Goal: Complete application form: Complete application form

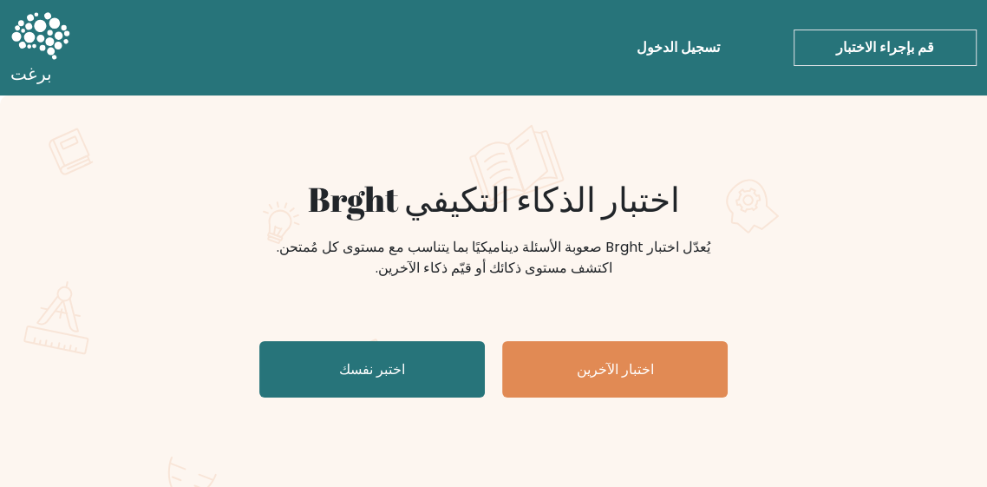
click at [445, 386] on link "اختبر نفسك" at bounding box center [372, 369] width 226 height 56
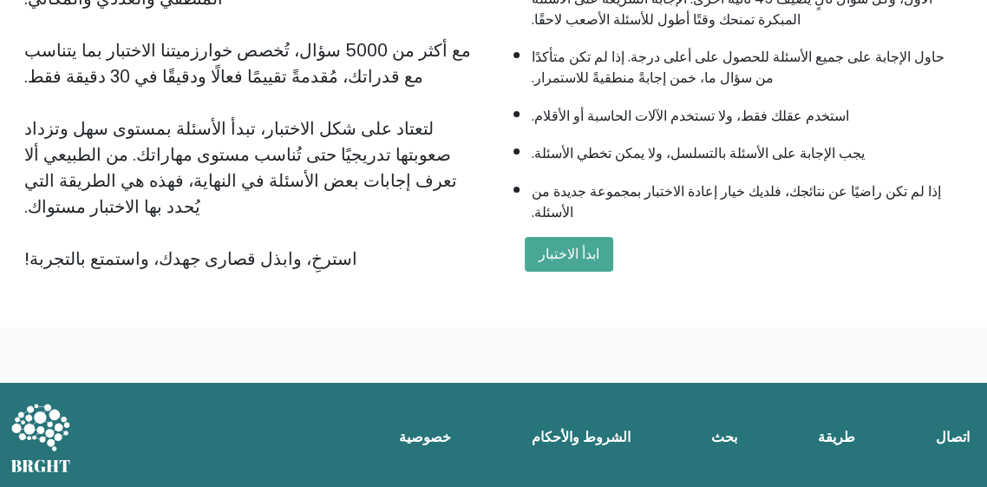
scroll to position [255, 0]
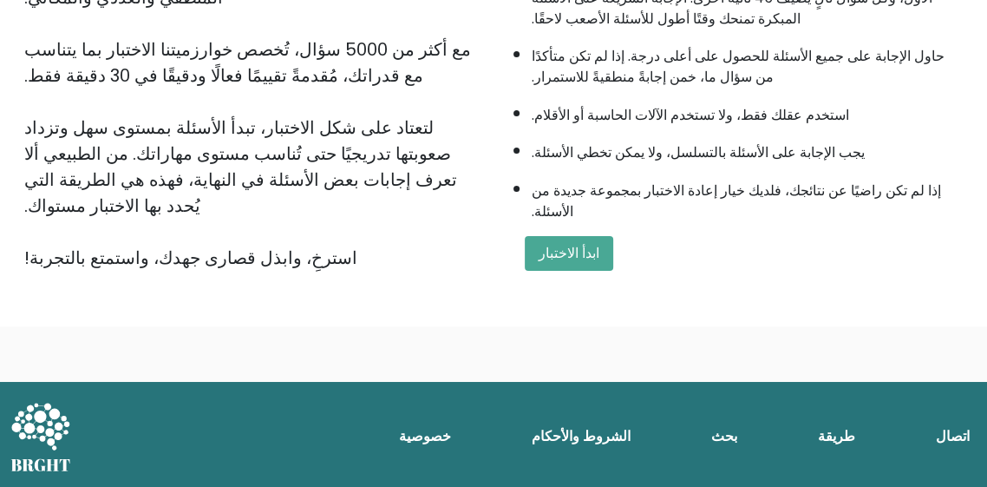
click at [556, 237] on button "ابدأ الاختبار" at bounding box center [569, 253] width 88 height 35
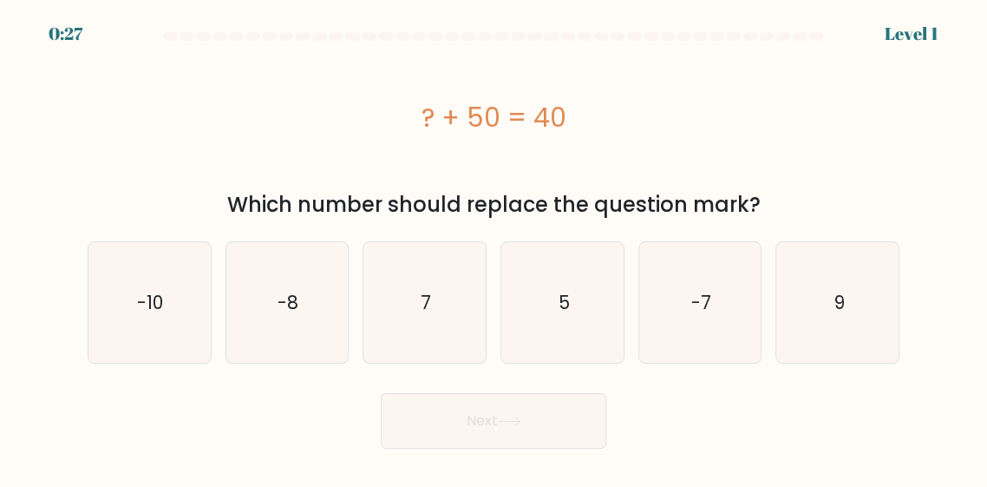
click at [160, 305] on text "-10" at bounding box center [150, 302] width 27 height 25
click at [494, 248] on input "a. -10" at bounding box center [494, 246] width 1 height 4
radio input "true"
click at [544, 418] on button "Next" at bounding box center [494, 421] width 226 height 56
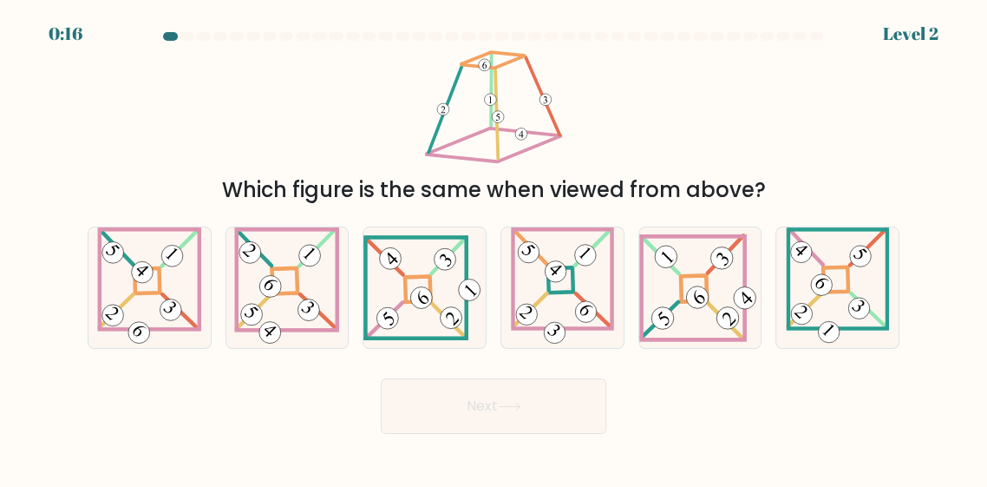
click at [754, 148] on div "Which figure is the same when viewed from above?" at bounding box center [493, 127] width 833 height 158
click at [109, 303] on icon at bounding box center [149, 287] width 104 height 121
click at [494, 248] on input "a." at bounding box center [494, 246] width 1 height 4
radio input "true"
click at [522, 418] on button "Next" at bounding box center [494, 406] width 226 height 56
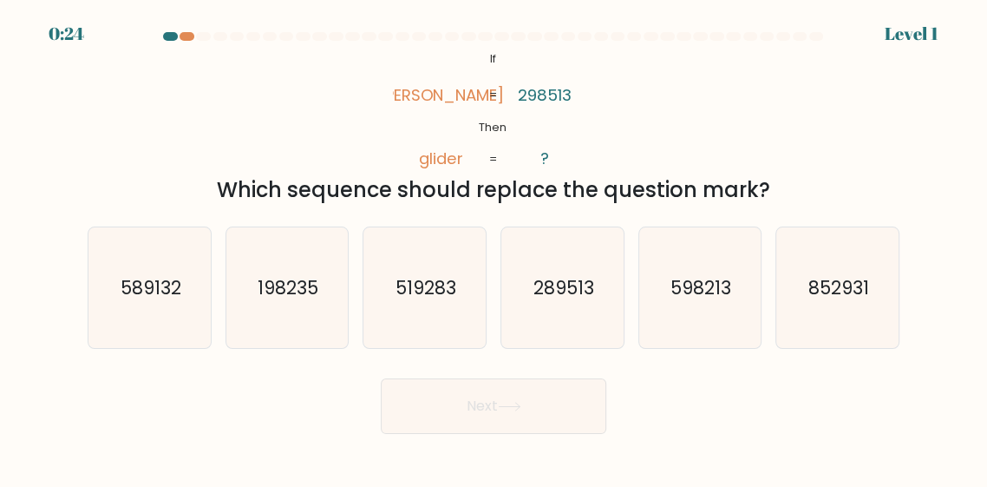
click at [576, 334] on icon "289513" at bounding box center [562, 287] width 121 height 121
click at [495, 248] on input "d. 289513" at bounding box center [494, 246] width 1 height 4
radio input "true"
click at [514, 434] on button "Next" at bounding box center [494, 406] width 226 height 56
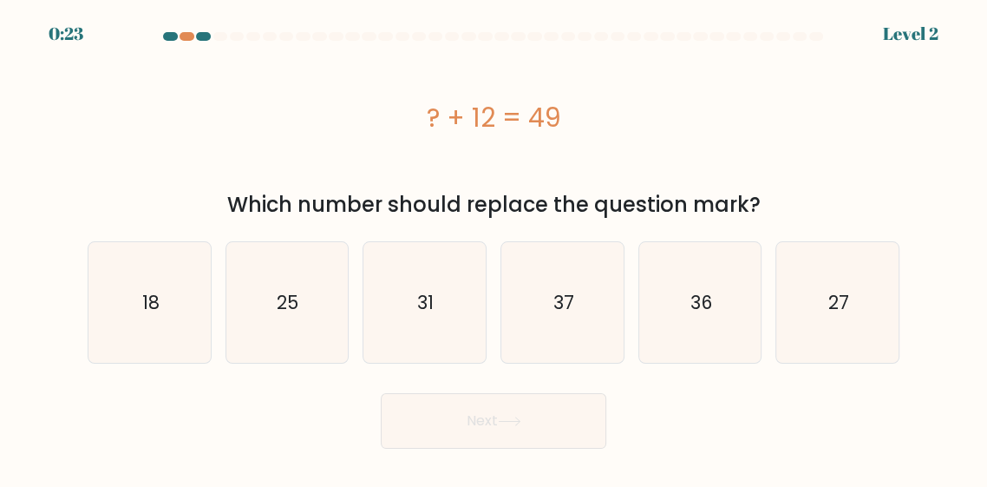
click at [534, 416] on button "Next" at bounding box center [494, 421] width 226 height 56
click at [747, 142] on div "? + 12 = 49" at bounding box center [494, 117] width 812 height 139
click at [571, 323] on icon "37" at bounding box center [562, 302] width 121 height 121
click at [495, 248] on input "d. 37" at bounding box center [494, 246] width 1 height 4
radio input "true"
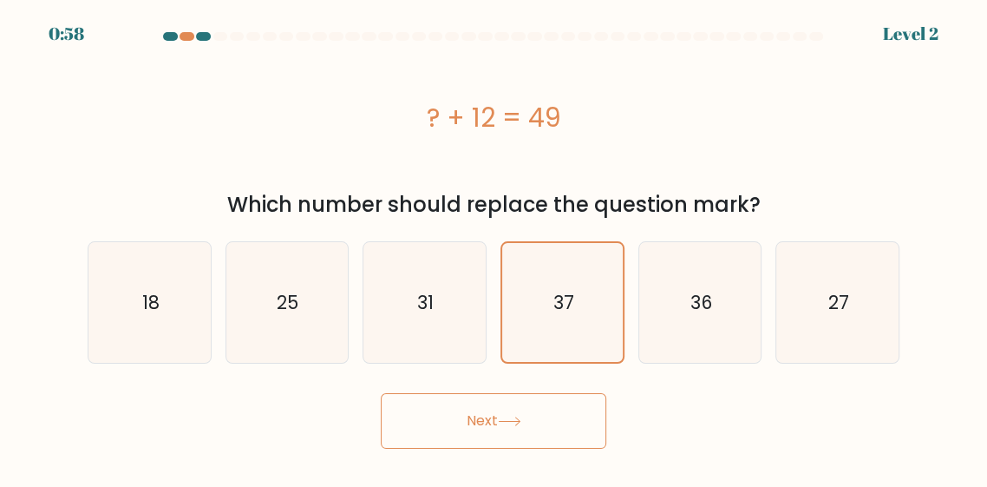
click at [509, 432] on button "Next" at bounding box center [494, 421] width 226 height 56
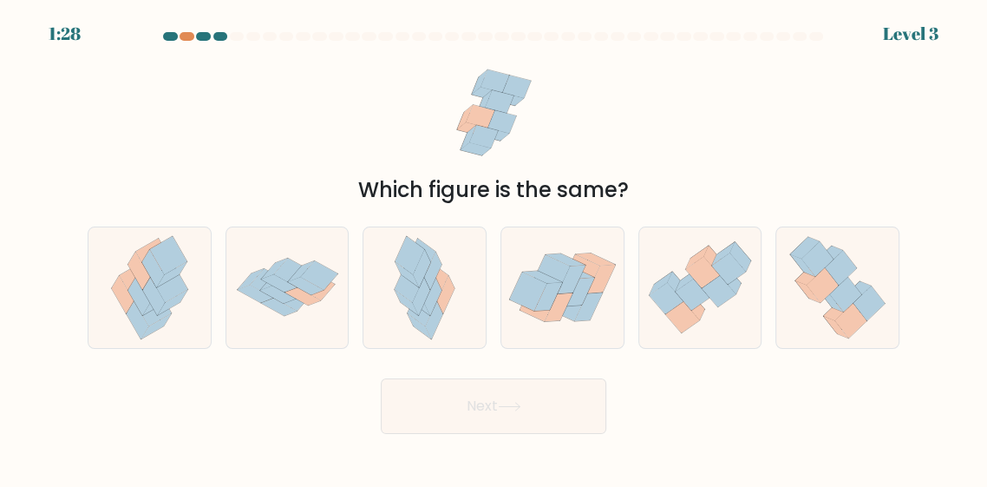
click at [276, 316] on icon at bounding box center [279, 306] width 36 height 17
click at [494, 248] on input "b." at bounding box center [494, 246] width 1 height 4
radio input "true"
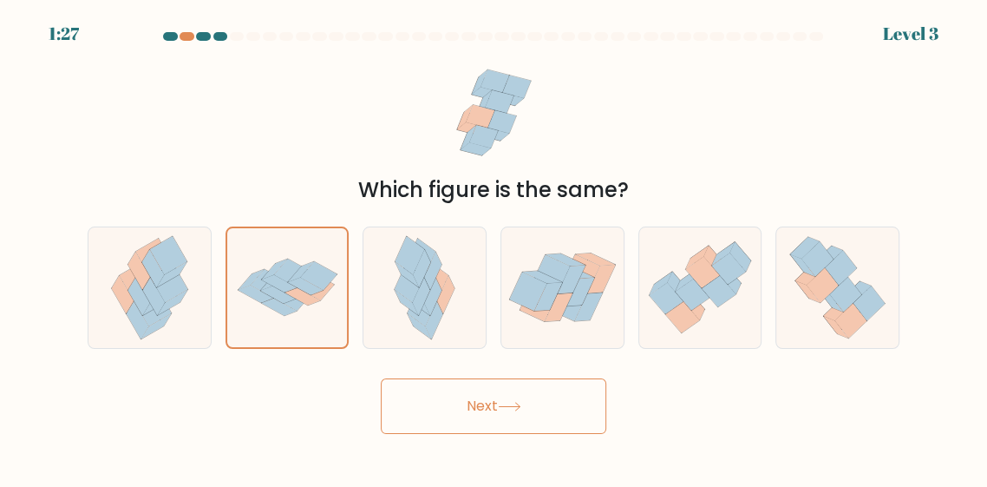
click at [410, 434] on button "Next" at bounding box center [494, 406] width 226 height 56
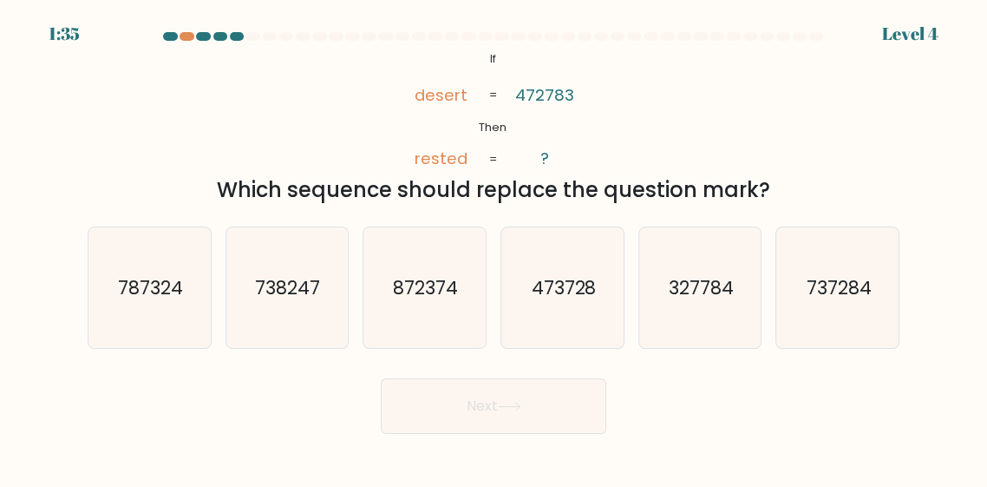
click at [430, 345] on icon "872374" at bounding box center [424, 287] width 121 height 121
click at [494, 248] on input "c. 872374" at bounding box center [494, 246] width 1 height 4
radio input "true"
click at [442, 434] on button "Next" at bounding box center [494, 406] width 226 height 56
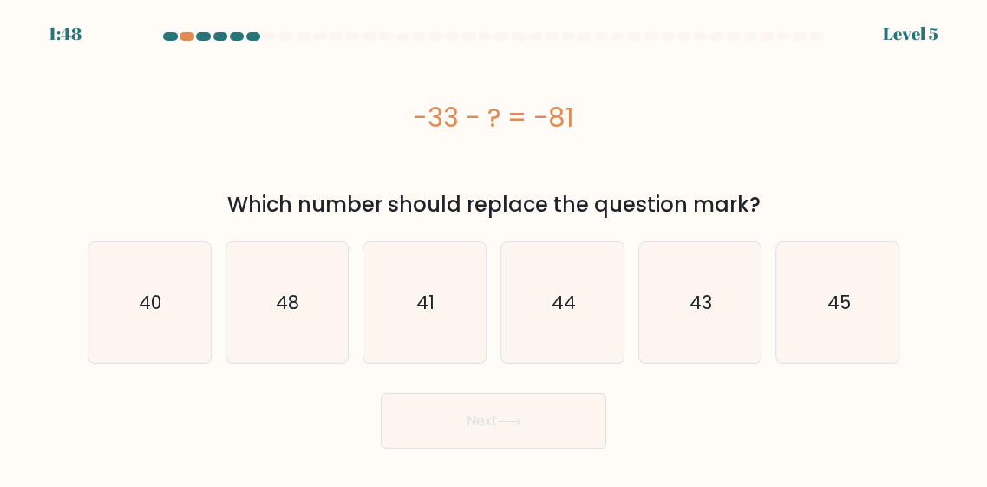
click at [258, 326] on icon "48" at bounding box center [286, 302] width 121 height 121
click at [494, 248] on input "b. 48" at bounding box center [494, 246] width 1 height 4
radio input "true"
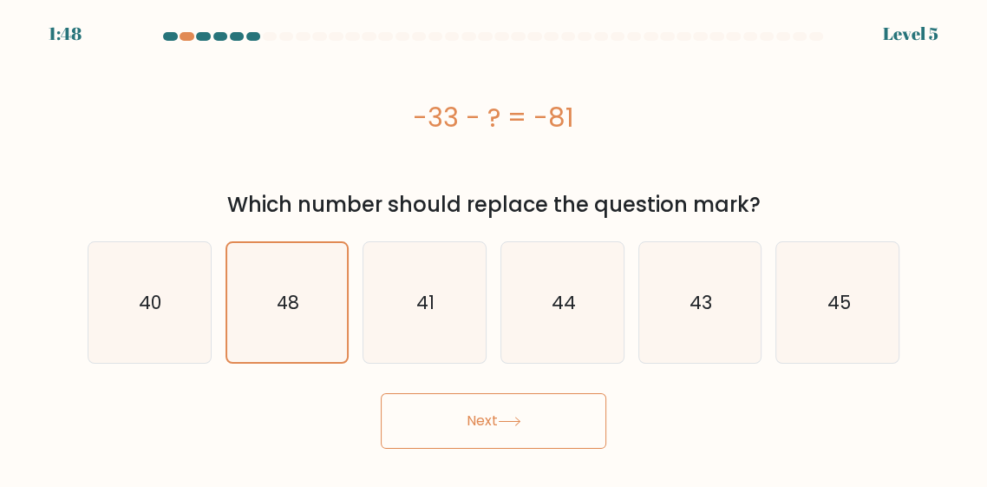
click at [475, 433] on button "Next" at bounding box center [494, 421] width 226 height 56
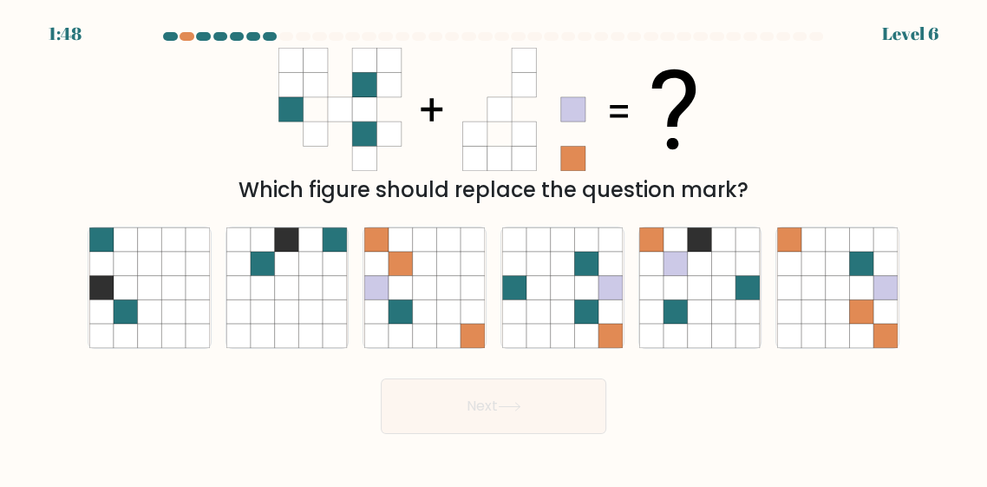
click at [556, 324] on icon at bounding box center [562, 311] width 24 height 24
click at [495, 248] on input "d." at bounding box center [494, 246] width 1 height 4
radio input "true"
click at [469, 434] on button "Next" at bounding box center [494, 406] width 226 height 56
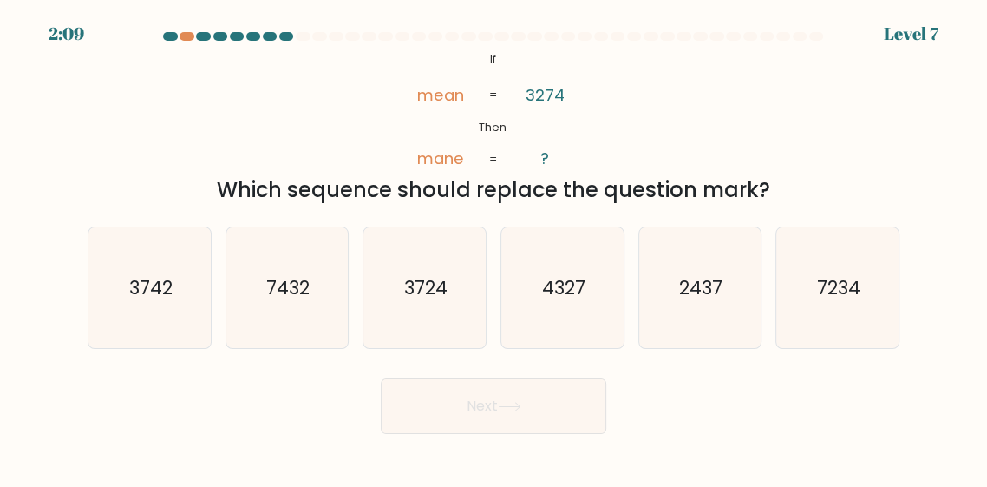
click at [121, 307] on icon "3742" at bounding box center [149, 287] width 121 height 121
click at [494, 248] on input "a. 3742" at bounding box center [494, 246] width 1 height 4
radio input "true"
click at [540, 423] on button "Next" at bounding box center [494, 406] width 226 height 56
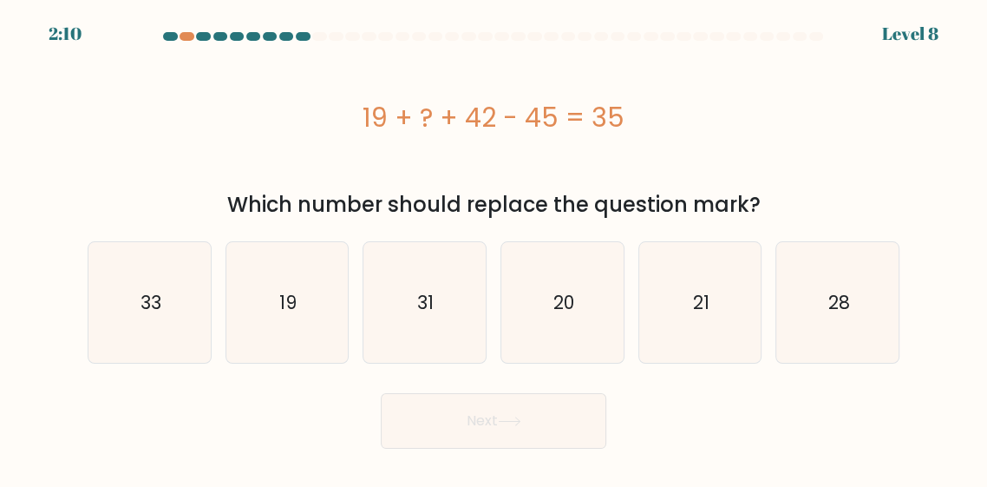
click at [313, 311] on icon "19" at bounding box center [286, 302] width 121 height 121
click at [494, 248] on input "b. 19" at bounding box center [494, 246] width 1 height 4
radio input "true"
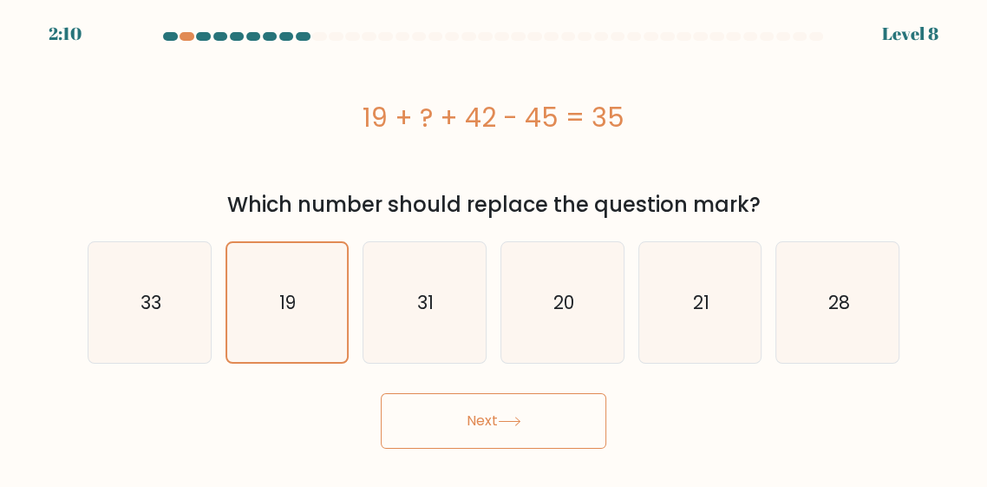
click at [465, 437] on button "Next" at bounding box center [494, 421] width 226 height 56
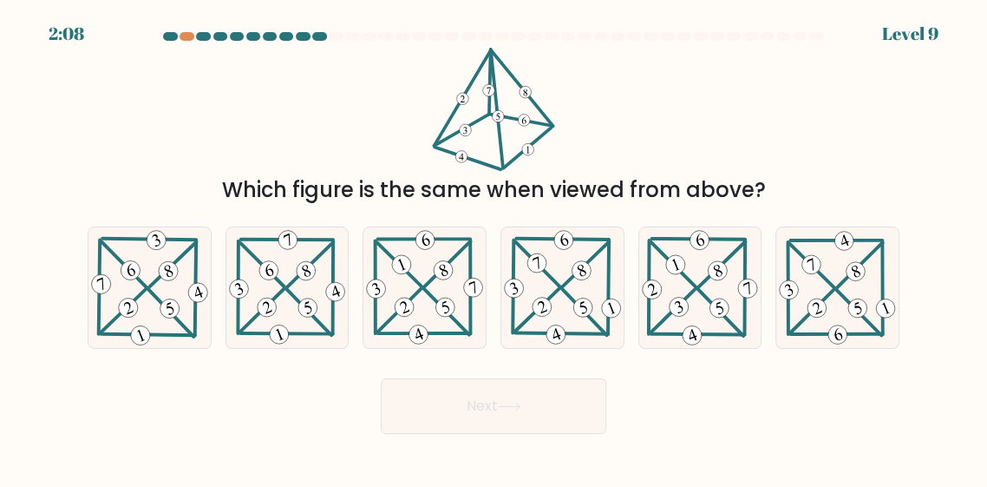
click at [569, 287] on 299 at bounding box center [585, 264] width 47 height 45
click at [495, 248] on input "d." at bounding box center [494, 246] width 1 height 4
radio input "true"
click at [567, 426] on button "Next" at bounding box center [494, 406] width 226 height 56
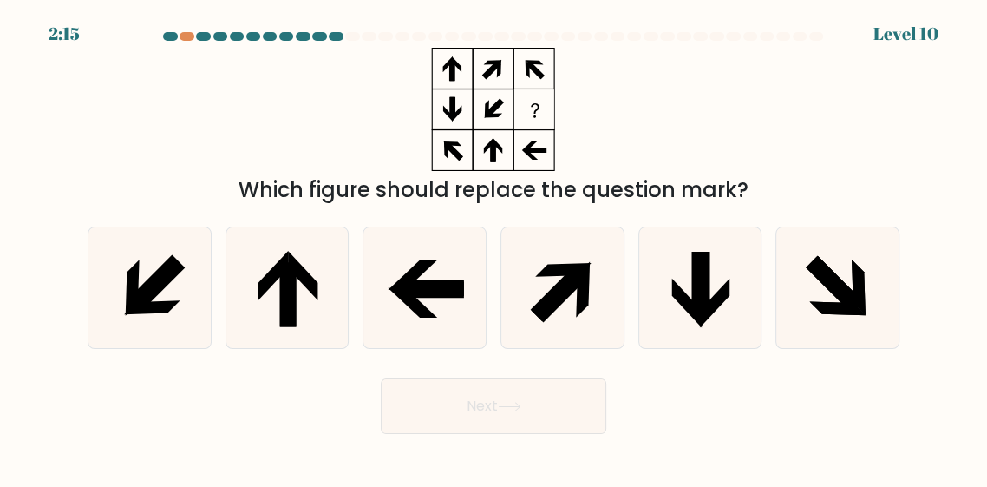
click at [551, 313] on icon at bounding box center [558, 292] width 57 height 57
click at [495, 248] on input "d." at bounding box center [494, 246] width 1 height 4
radio input "true"
click at [518, 411] on icon at bounding box center [509, 407] width 23 height 10
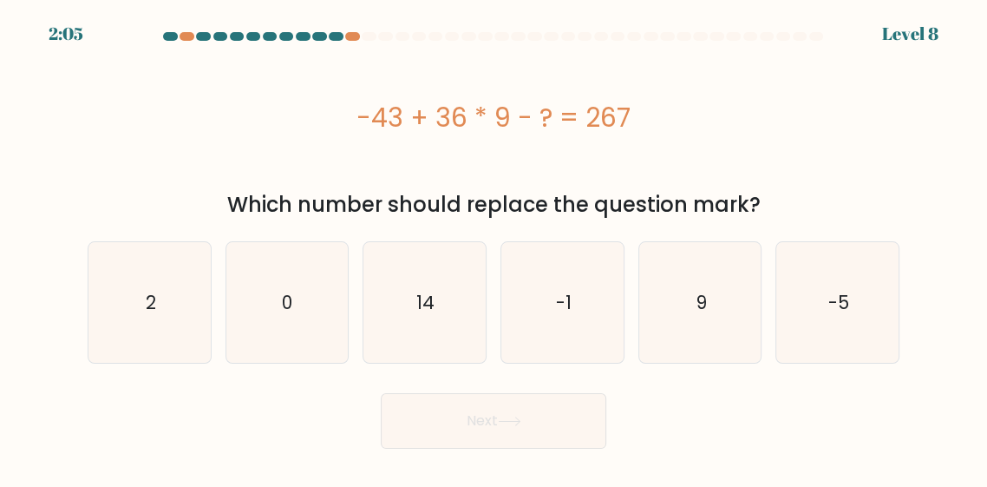
click at [840, 165] on div "-43 + 36 * 9 - ? = 267" at bounding box center [494, 117] width 812 height 139
click at [416, 321] on icon "14" at bounding box center [424, 302] width 121 height 121
click at [494, 248] on input "c. 14" at bounding box center [494, 246] width 1 height 4
radio input "true"
click at [547, 414] on button "Next" at bounding box center [494, 421] width 226 height 56
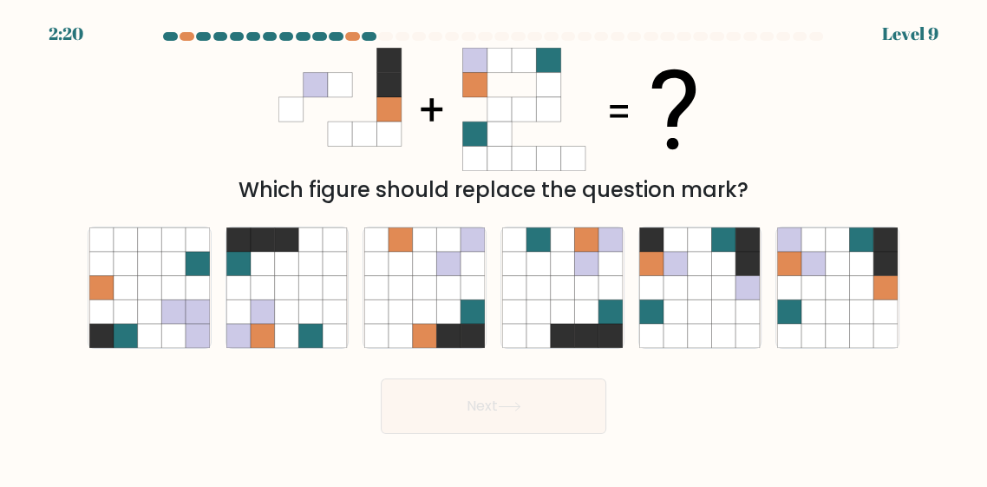
click at [881, 345] on icon at bounding box center [886, 336] width 24 height 24
click at [495, 248] on input "f." at bounding box center [494, 246] width 1 height 4
radio input "true"
click at [530, 434] on button "Next" at bounding box center [494, 406] width 226 height 56
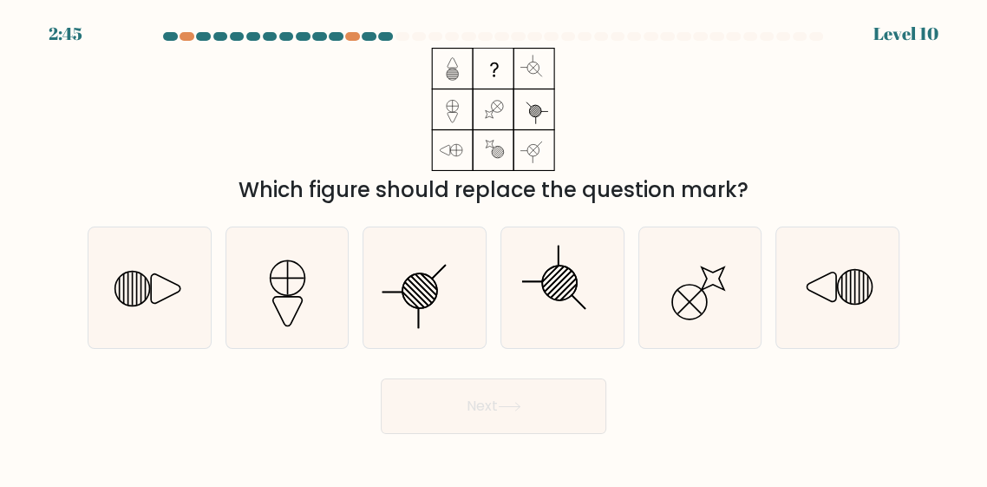
click at [454, 337] on icon at bounding box center [424, 287] width 121 height 121
click at [494, 248] on input "c." at bounding box center [494, 246] width 1 height 4
radio input "true"
click at [550, 434] on button "Next" at bounding box center [494, 406] width 226 height 56
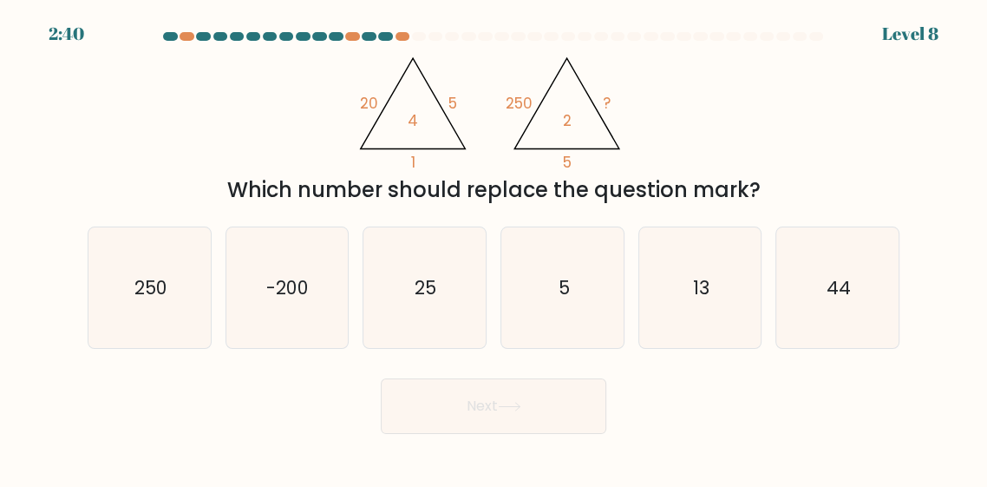
click at [419, 299] on text "25" at bounding box center [427, 286] width 22 height 25
click at [494, 248] on input "c. 25" at bounding box center [494, 246] width 1 height 4
radio input "true"
click at [448, 432] on button "Next" at bounding box center [494, 406] width 226 height 56
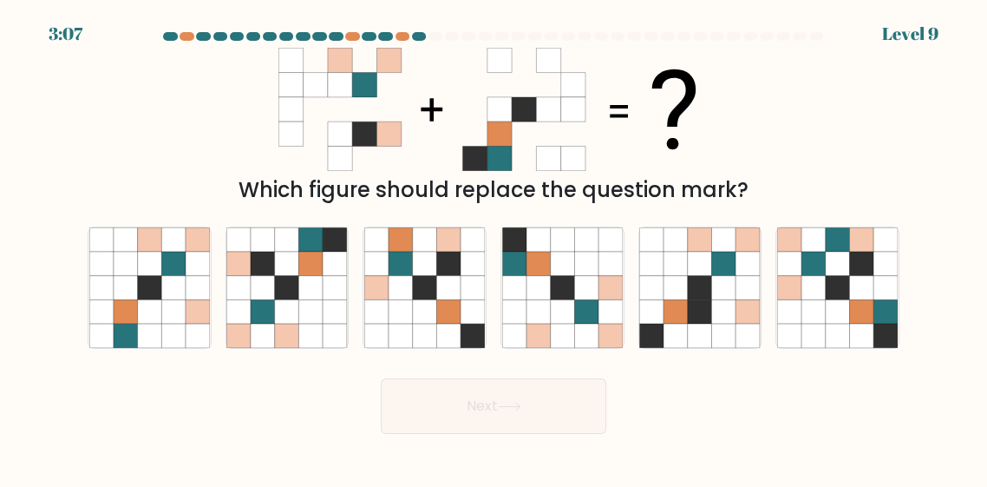
click at [111, 299] on icon at bounding box center [101, 287] width 24 height 24
click at [494, 248] on input "a." at bounding box center [494, 246] width 1 height 4
radio input "true"
click at [415, 473] on body "2:12 Level 9" at bounding box center [493, 243] width 987 height 487
click at [399, 434] on button "Next" at bounding box center [494, 406] width 226 height 56
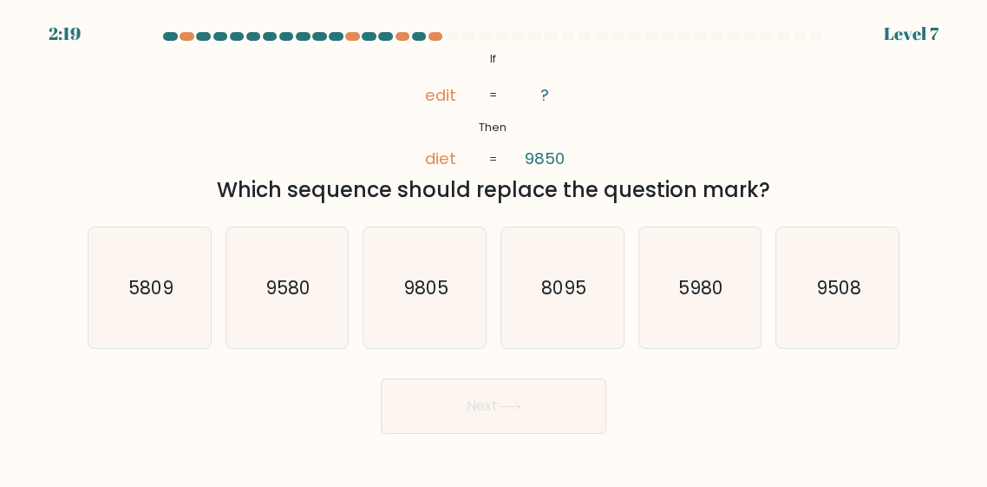
click at [156, 348] on icon "5809" at bounding box center [149, 287] width 121 height 121
click at [494, 248] on input "a. 5809" at bounding box center [494, 246] width 1 height 4
radio input "true"
click at [758, 324] on icon "5980" at bounding box center [699, 287] width 121 height 121
click at [495, 248] on input "e. 5980" at bounding box center [494, 246] width 1 height 4
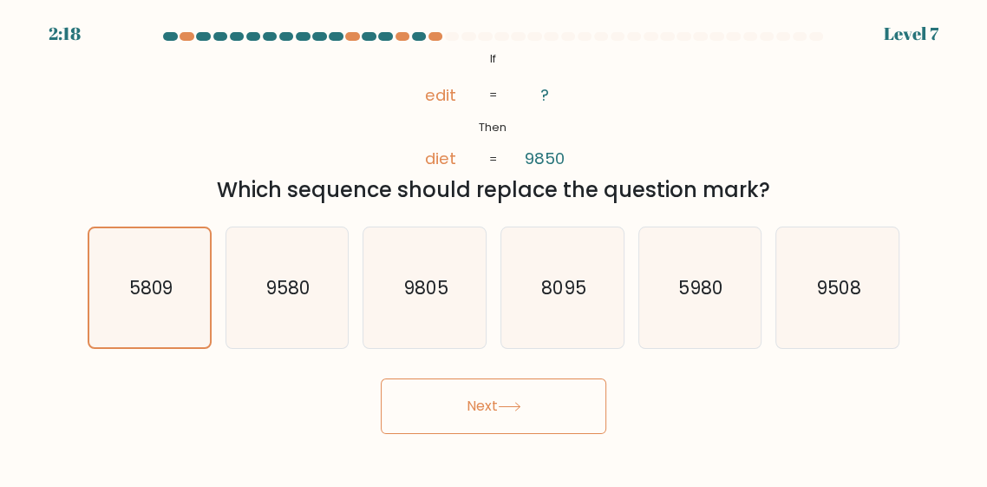
radio input "true"
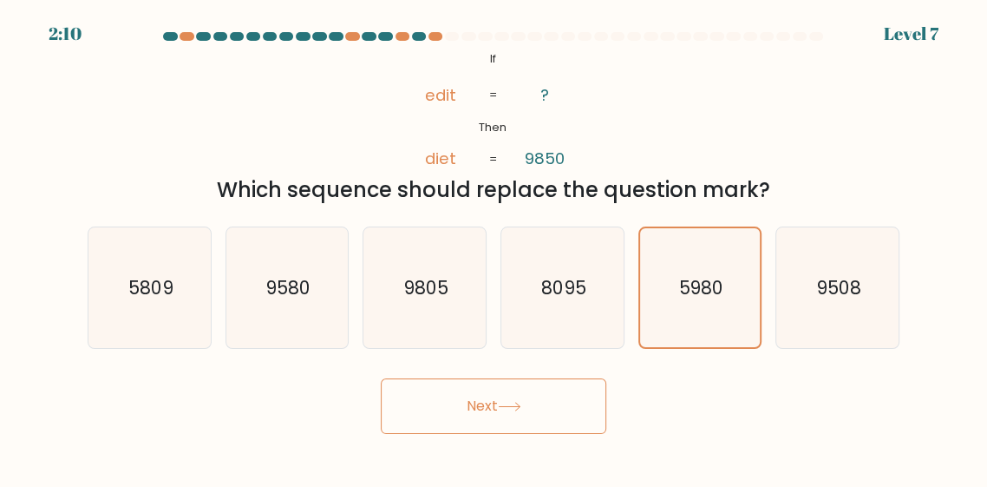
click at [170, 299] on text "5809" at bounding box center [150, 286] width 45 height 25
click at [494, 248] on input "a. 5809" at bounding box center [494, 246] width 1 height 4
radio input "true"
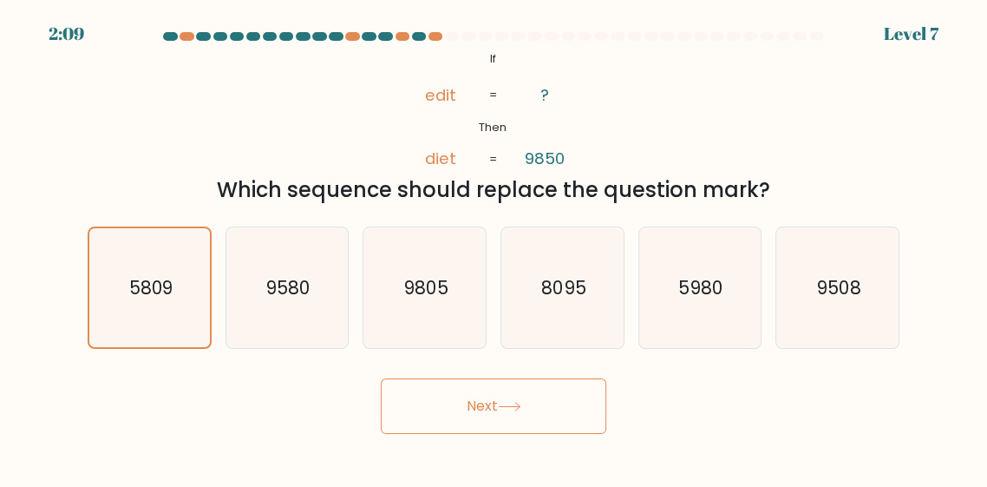
click at [509, 434] on button "Next" at bounding box center [494, 406] width 226 height 56
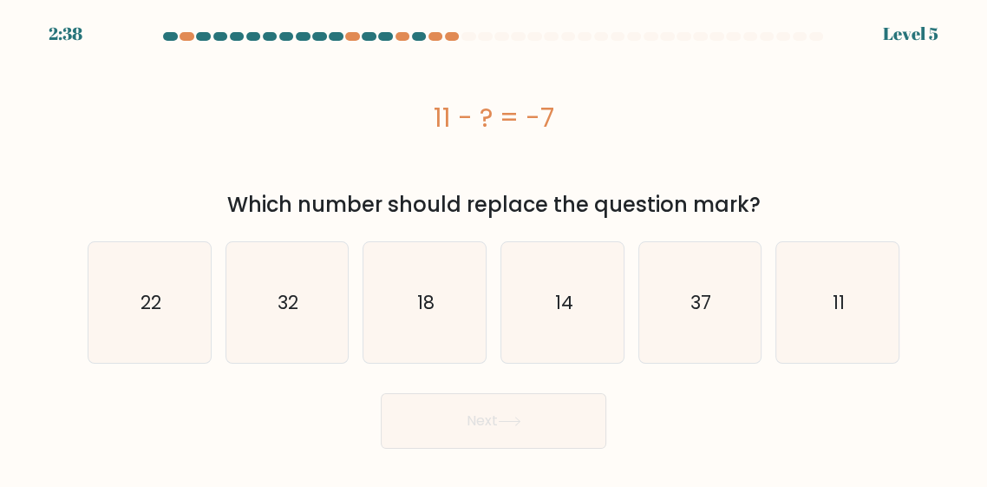
click at [403, 279] on icon "18" at bounding box center [424, 302] width 121 height 121
click at [494, 248] on input "c. 18" at bounding box center [494, 246] width 1 height 4
radio input "true"
click at [455, 418] on button "Next" at bounding box center [494, 421] width 226 height 56
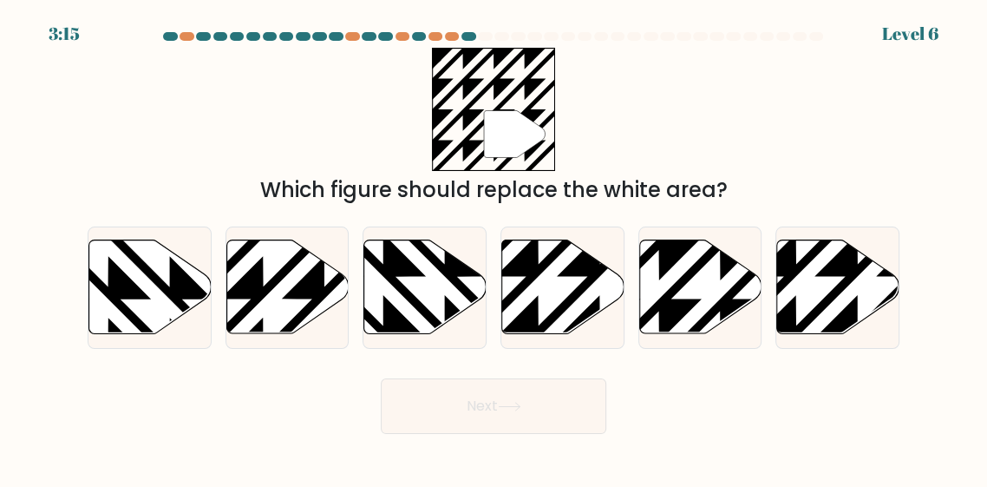
click at [548, 290] on icon at bounding box center [563, 287] width 122 height 94
click at [495, 248] on input "d." at bounding box center [494, 246] width 1 height 4
radio input "true"
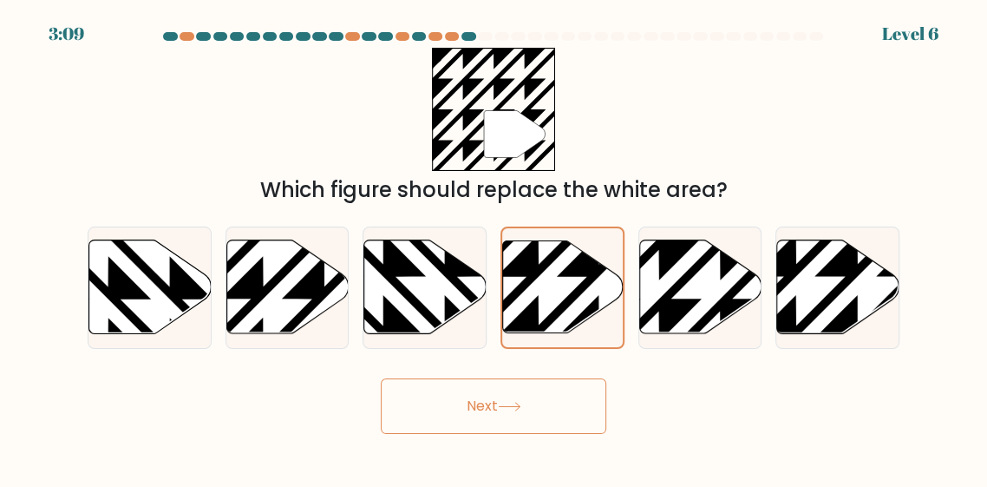
click at [658, 331] on icon at bounding box center [659, 238] width 246 height 246
click at [495, 248] on input "e." at bounding box center [494, 246] width 1 height 4
radio input "true"
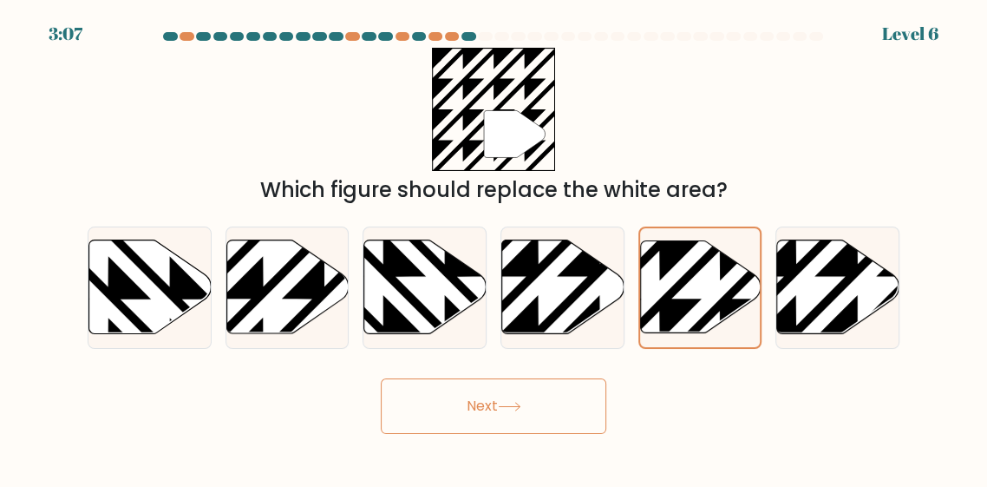
click at [514, 410] on icon at bounding box center [509, 407] width 21 height 8
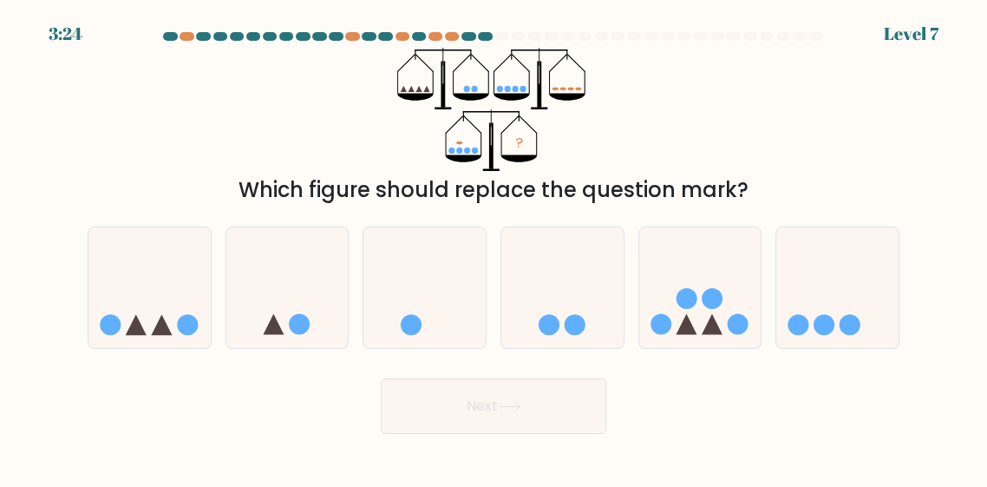
click at [670, 294] on icon at bounding box center [700, 288] width 122 height 102
click at [495, 248] on input "e." at bounding box center [494, 246] width 1 height 4
radio input "true"
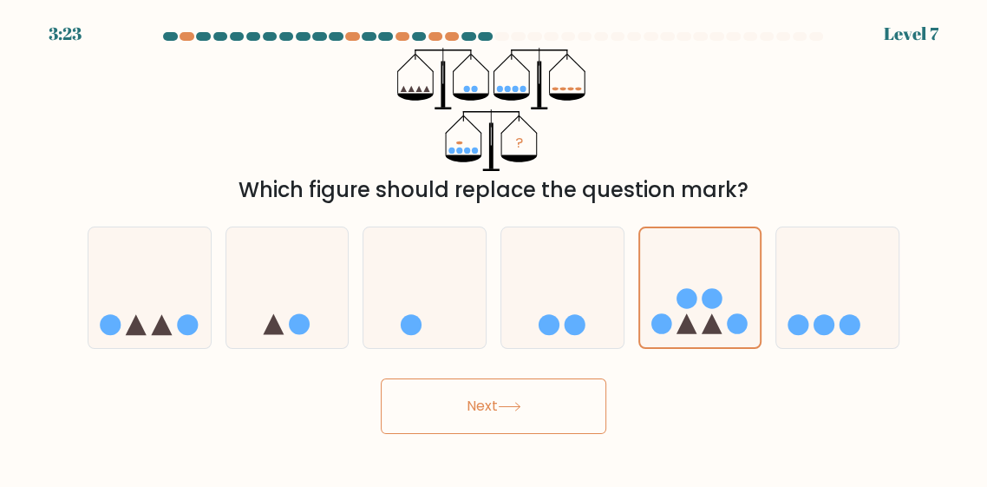
click at [514, 434] on button "Next" at bounding box center [494, 406] width 226 height 56
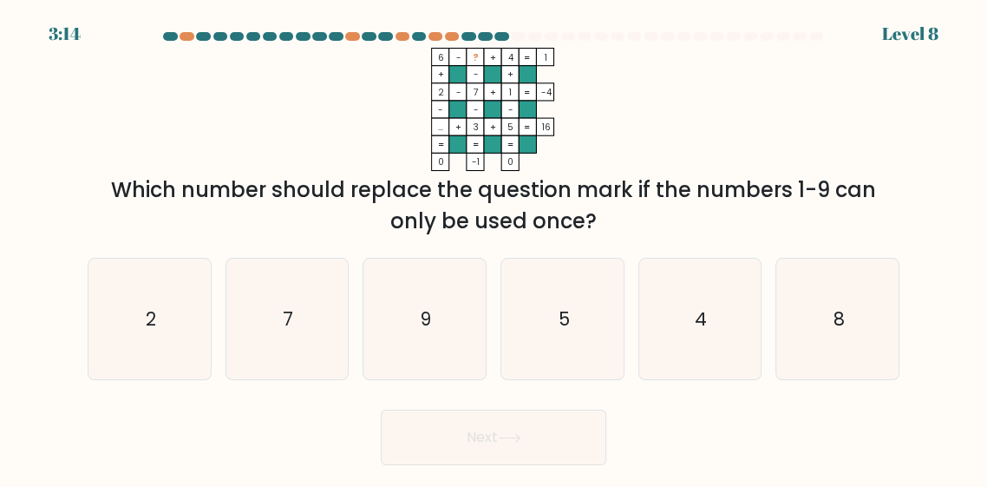
click at [862, 160] on div "6 - ? + 4 1 + - + 2 - 7 + 1 -4 - - - ... + 3 + 5 = 16 = = = = 0 -1 0 = Which nu…" at bounding box center [493, 142] width 833 height 189
click at [890, 177] on div "6 - ? + 4 1 + - + 2 - 7 + 1 -4 - - - ... + 3 + 5 = 16 = = = = 0 -1 0 = Which nu…" at bounding box center [493, 142] width 833 height 189
click at [171, 375] on icon "2" at bounding box center [149, 319] width 121 height 121
click at [494, 248] on input "a. 2" at bounding box center [494, 246] width 1 height 4
radio input "true"
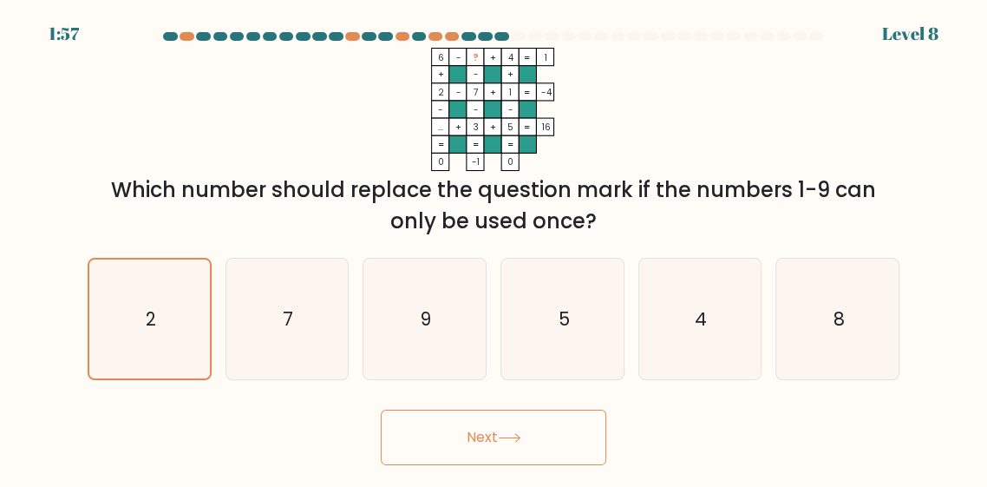
click at [460, 449] on button "Next" at bounding box center [494, 437] width 226 height 56
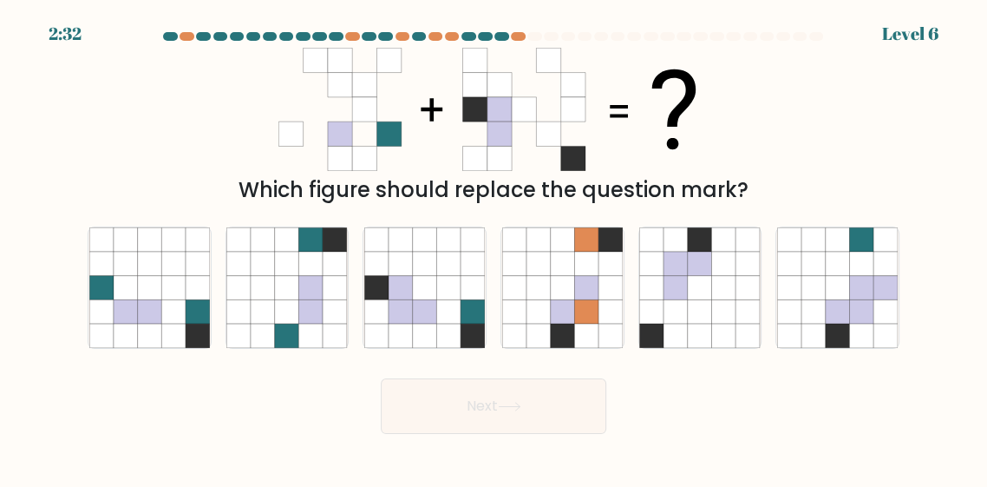
click at [451, 348] on icon at bounding box center [448, 336] width 24 height 24
click at [494, 248] on input "c." at bounding box center [494, 246] width 1 height 4
radio input "true"
click at [534, 418] on button "Next" at bounding box center [494, 406] width 226 height 56
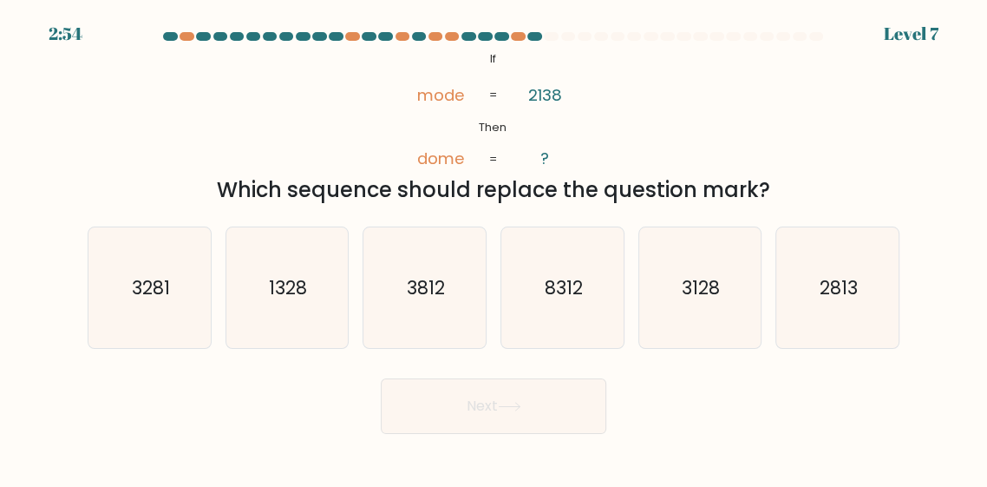
click at [716, 292] on icon "3128" at bounding box center [699, 287] width 121 height 121
click at [495, 248] on input "e. 3128" at bounding box center [494, 246] width 1 height 4
radio input "true"
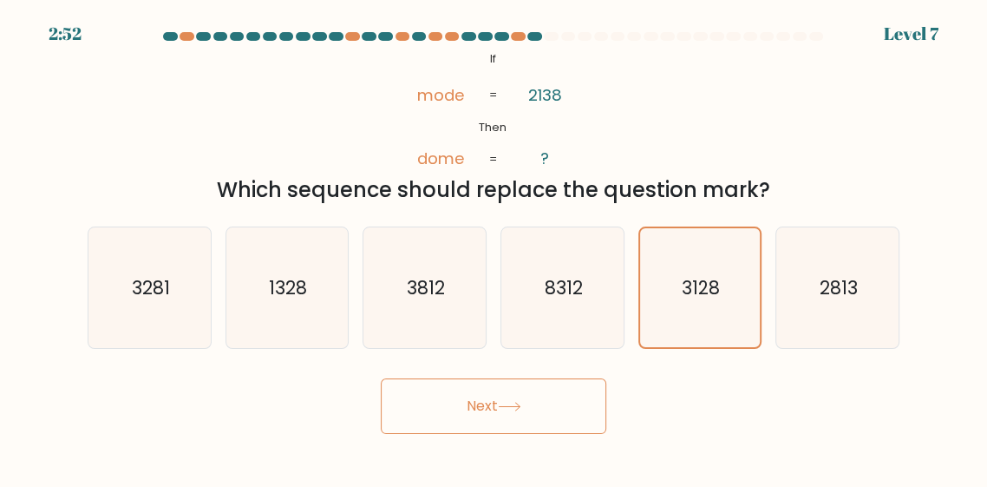
click at [289, 343] on icon "1328" at bounding box center [286, 287] width 121 height 121
click at [494, 248] on input "b. 1328" at bounding box center [494, 246] width 1 height 4
radio input "true"
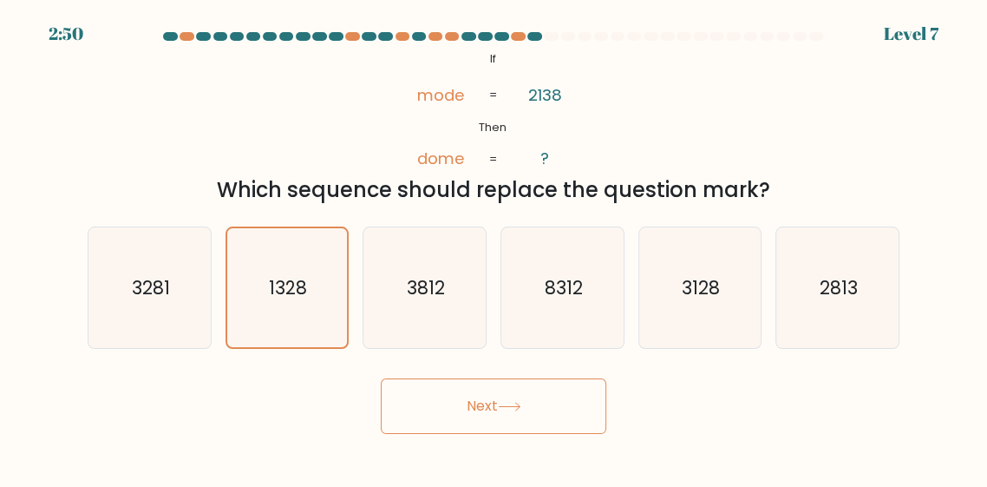
click at [621, 331] on icon "8312" at bounding box center [562, 287] width 121 height 121
click at [495, 248] on input "d. 8312" at bounding box center [494, 246] width 1 height 4
radio input "true"
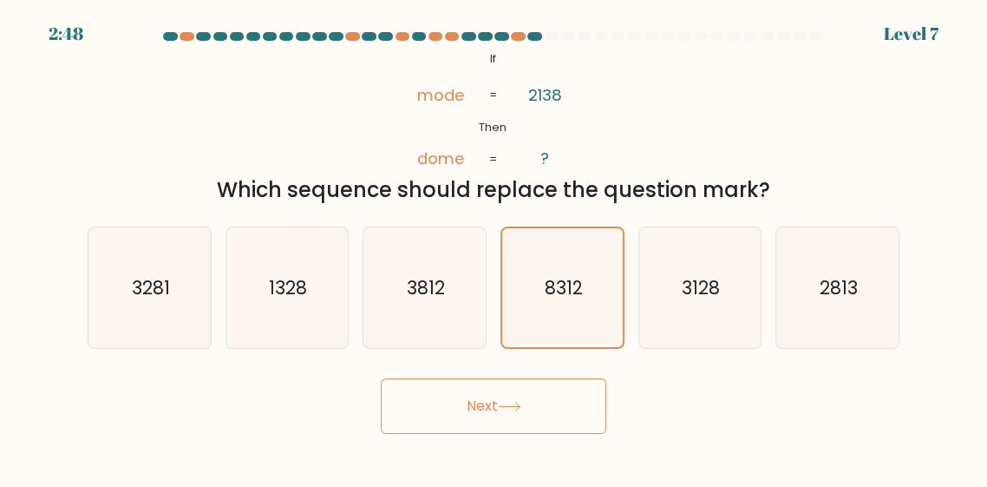
click at [710, 299] on text "3128" at bounding box center [701, 286] width 38 height 25
click at [495, 248] on input "e. 3128" at bounding box center [494, 246] width 1 height 4
radio input "true"
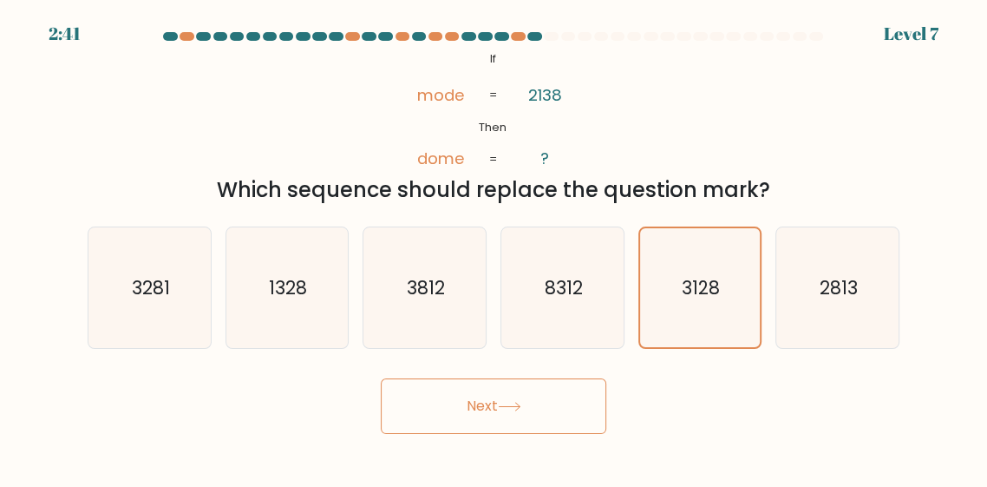
click at [531, 426] on button "Next" at bounding box center [494, 406] width 226 height 56
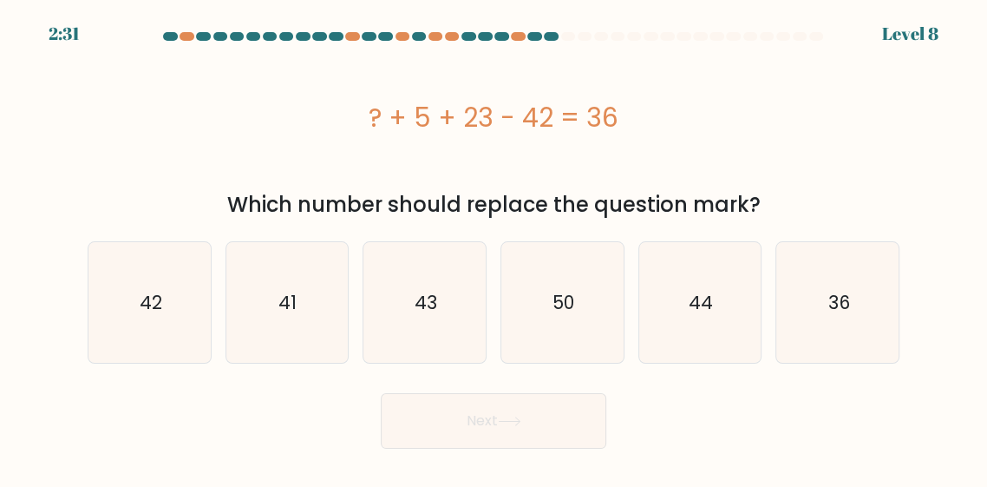
click at [865, 169] on div "? + 5 + 23 - 42 = 36" at bounding box center [494, 117] width 812 height 139
click at [532, 247] on icon "50" at bounding box center [562, 302] width 121 height 121
click at [495, 247] on input "d. 50" at bounding box center [494, 246] width 1 height 4
radio input "true"
click at [512, 448] on button "Next" at bounding box center [494, 421] width 226 height 56
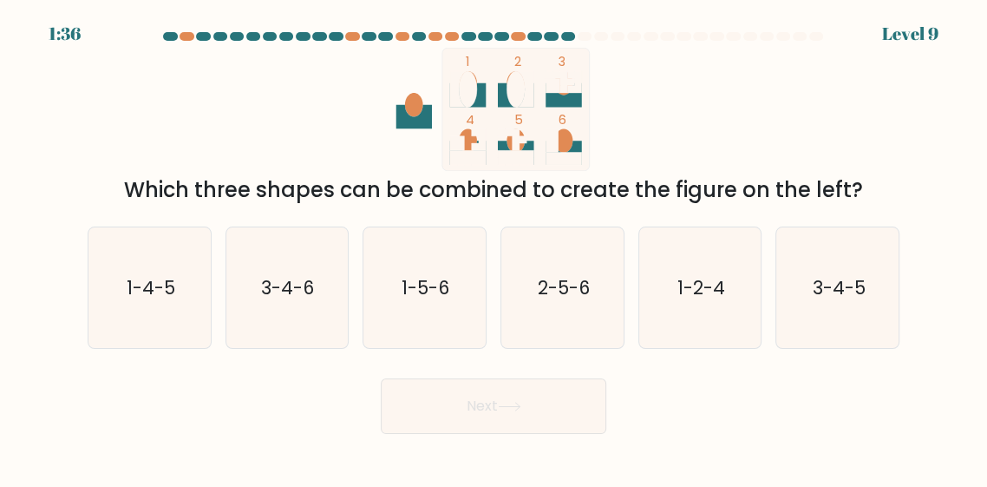
click at [940, 174] on form at bounding box center [493, 233] width 987 height 402
click at [828, 337] on icon "3-4-5" at bounding box center [837, 287] width 121 height 121
click at [495, 248] on input "f. 3-4-5" at bounding box center [494, 246] width 1 height 4
radio input "true"
click at [537, 434] on button "Next" at bounding box center [494, 406] width 226 height 56
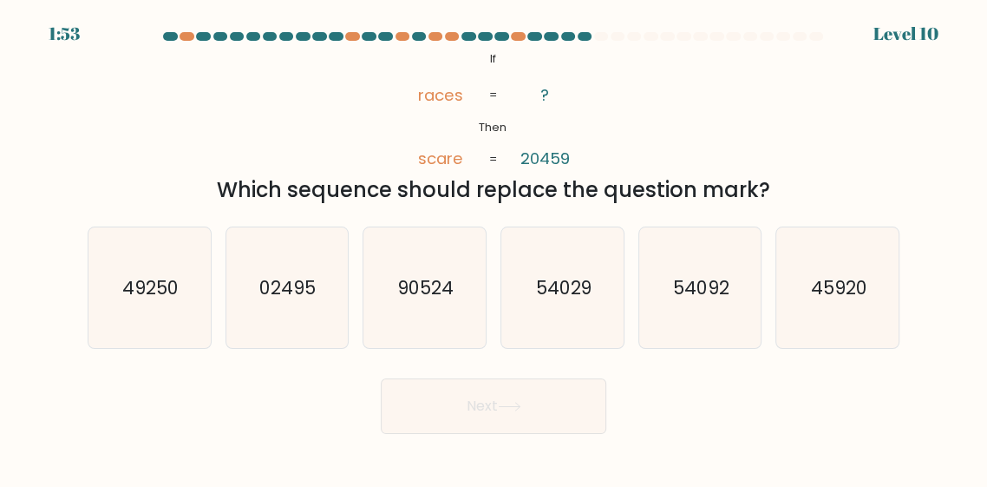
click at [667, 317] on icon "54092" at bounding box center [699, 287] width 121 height 121
click at [495, 248] on input "e. 54092" at bounding box center [494, 246] width 1 height 4
radio input "true"
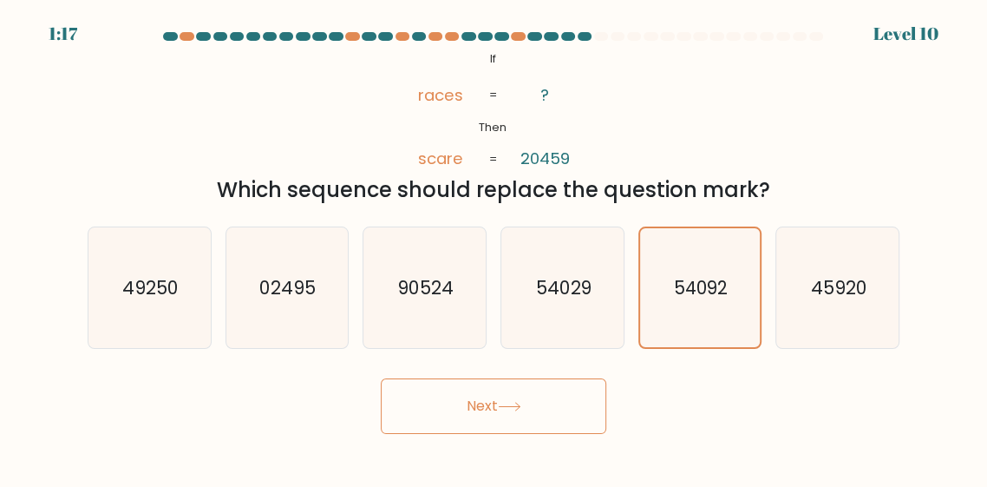
click at [301, 323] on icon "02495" at bounding box center [286, 287] width 121 height 121
click at [494, 248] on input "b. 02495" at bounding box center [494, 246] width 1 height 4
radio input "true"
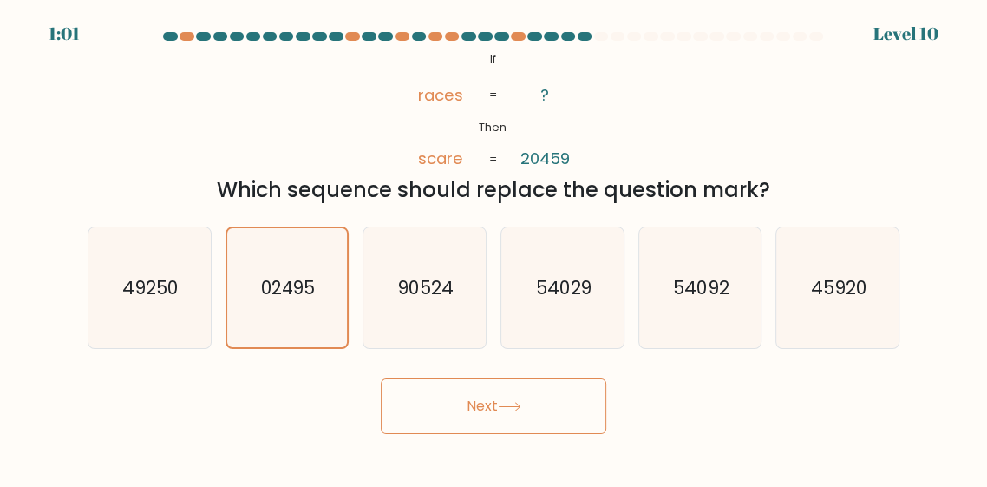
click at [713, 348] on icon "54092" at bounding box center [699, 287] width 121 height 121
click at [495, 248] on input "e. 54092" at bounding box center [494, 246] width 1 height 4
radio input "true"
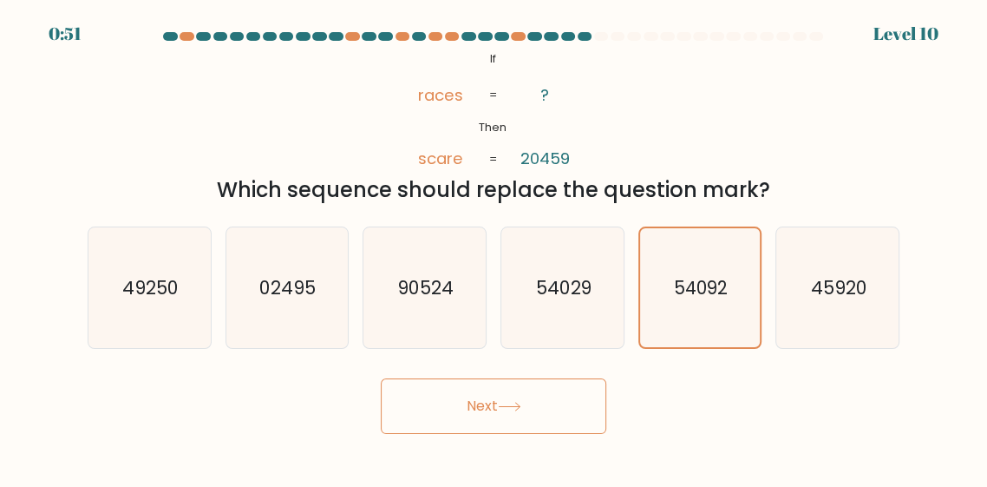
click at [560, 418] on button "Next" at bounding box center [494, 406] width 226 height 56
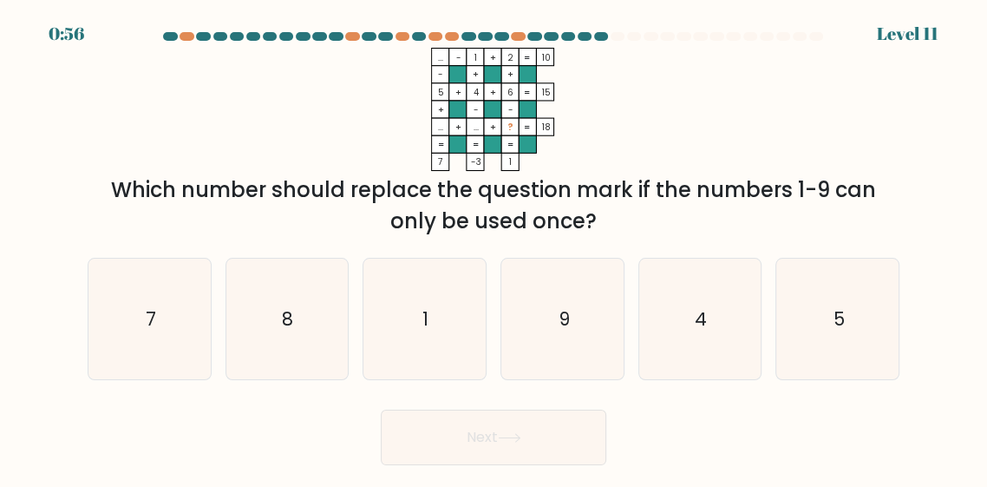
click at [188, 350] on icon "7" at bounding box center [149, 319] width 121 height 121
click at [494, 248] on input "a. 7" at bounding box center [494, 246] width 1 height 4
radio input "true"
click at [495, 463] on button "Next" at bounding box center [494, 437] width 226 height 56
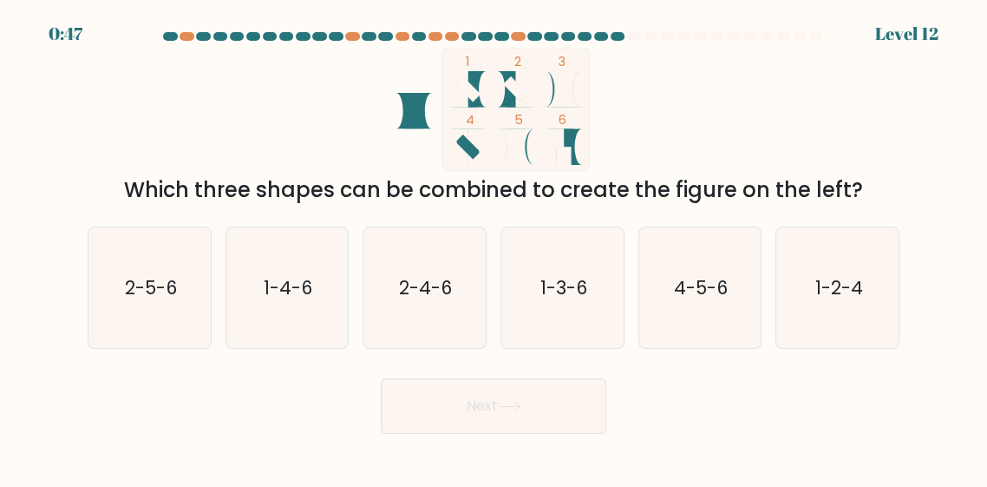
click at [395, 306] on icon "2-4-6" at bounding box center [424, 287] width 121 height 121
click at [494, 248] on input "c. 2-4-6" at bounding box center [494, 246] width 1 height 4
radio input "true"
click at [469, 407] on button "Next" at bounding box center [494, 406] width 226 height 56
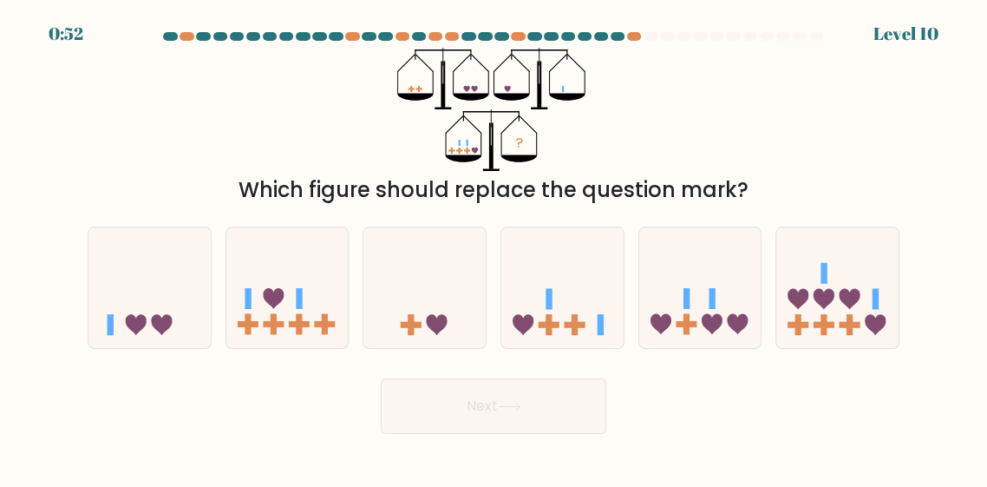
click at [719, 335] on icon at bounding box center [712, 324] width 21 height 21
click at [495, 248] on input "e." at bounding box center [494, 246] width 1 height 4
radio input "true"
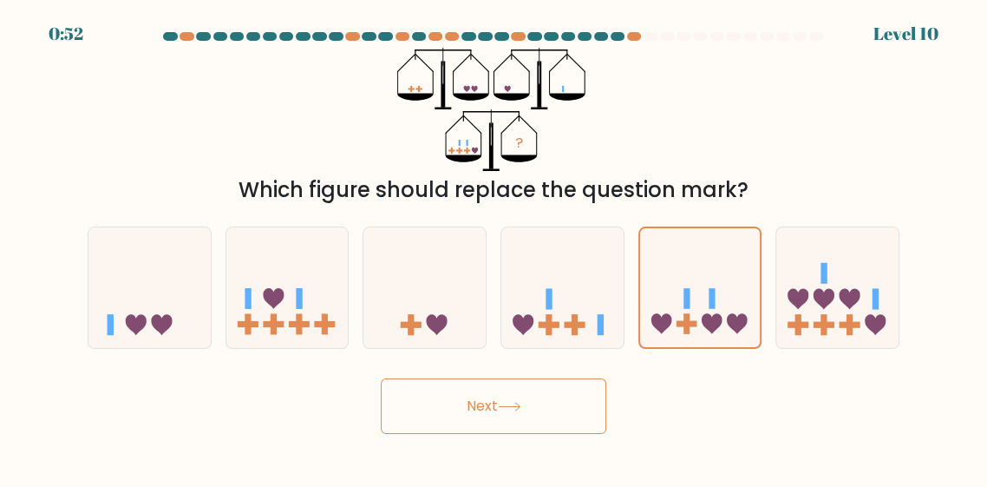
click at [543, 434] on button "Next" at bounding box center [494, 406] width 226 height 56
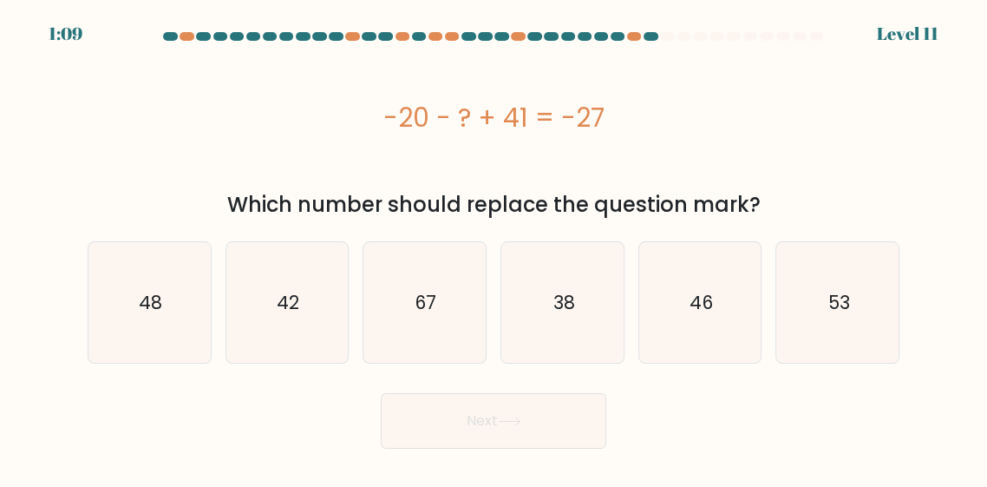
click at [161, 339] on icon "48" at bounding box center [149, 302] width 121 height 121
click at [494, 248] on input "a. 48" at bounding box center [494, 246] width 1 height 4
radio input "true"
click at [448, 437] on button "Next" at bounding box center [494, 421] width 226 height 56
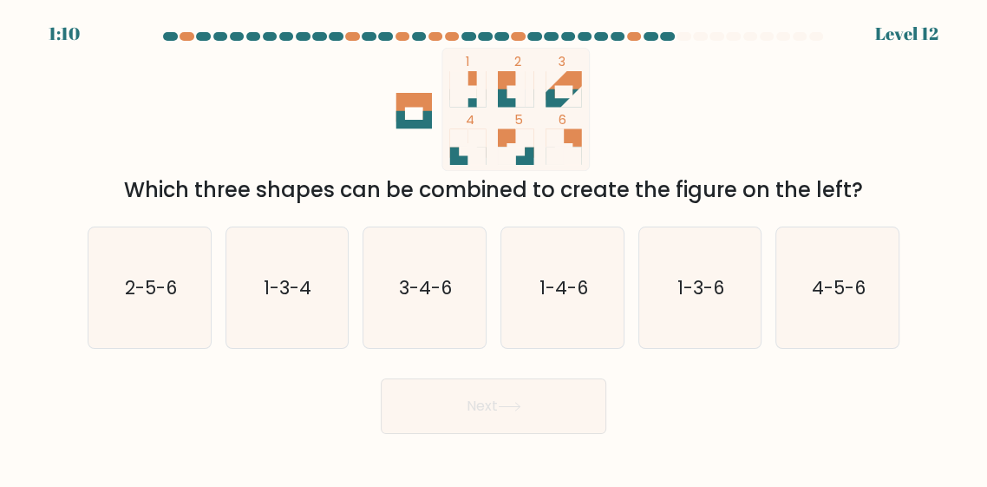
click at [856, 332] on icon "4-5-6" at bounding box center [837, 287] width 121 height 121
click at [495, 248] on input "f. 4-5-6" at bounding box center [494, 246] width 1 height 4
radio input "true"
click at [553, 469] on body "1:10 Level 12" at bounding box center [493, 243] width 987 height 487
click at [550, 434] on button "Next" at bounding box center [494, 406] width 226 height 56
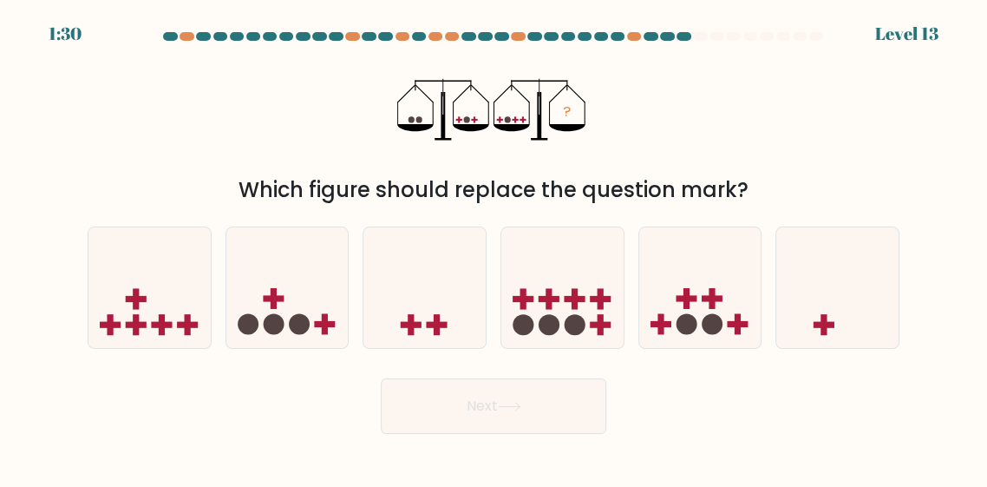
click at [177, 332] on icon at bounding box center [149, 288] width 122 height 102
click at [494, 248] on input "a." at bounding box center [494, 246] width 1 height 4
radio input "true"
click at [475, 431] on button "Next" at bounding box center [494, 406] width 226 height 56
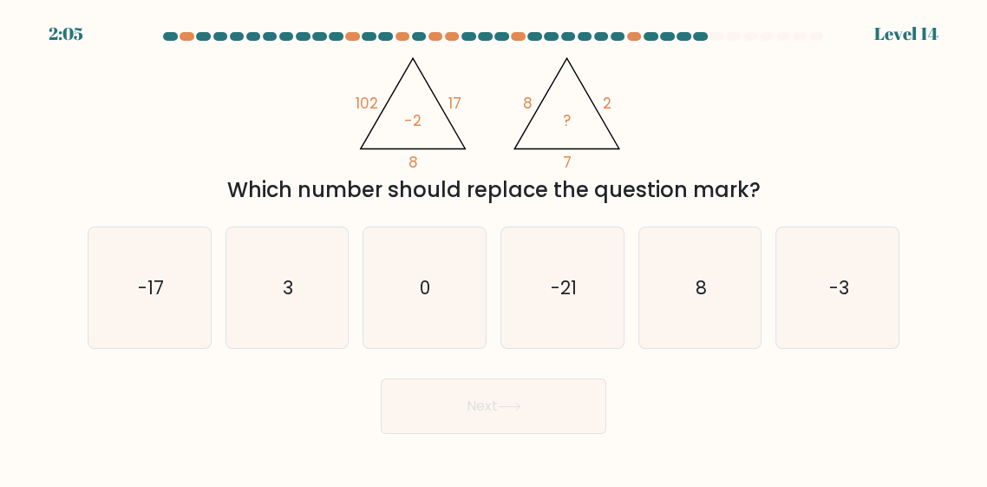
click at [545, 344] on icon "-21" at bounding box center [562, 287] width 121 height 121
click at [495, 248] on input "d. -21" at bounding box center [494, 246] width 1 height 4
radio input "true"
click at [477, 434] on button "Next" at bounding box center [494, 406] width 226 height 56
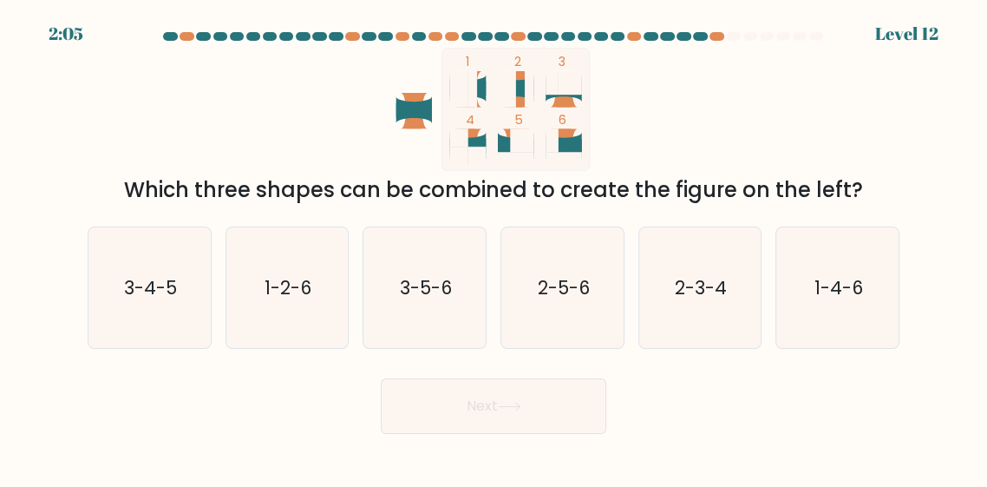
click at [430, 322] on icon "3-5-6" at bounding box center [424, 287] width 121 height 121
click at [494, 248] on input "c. 3-5-6" at bounding box center [494, 246] width 1 height 4
radio input "true"
click at [449, 434] on button "Next" at bounding box center [494, 406] width 226 height 56
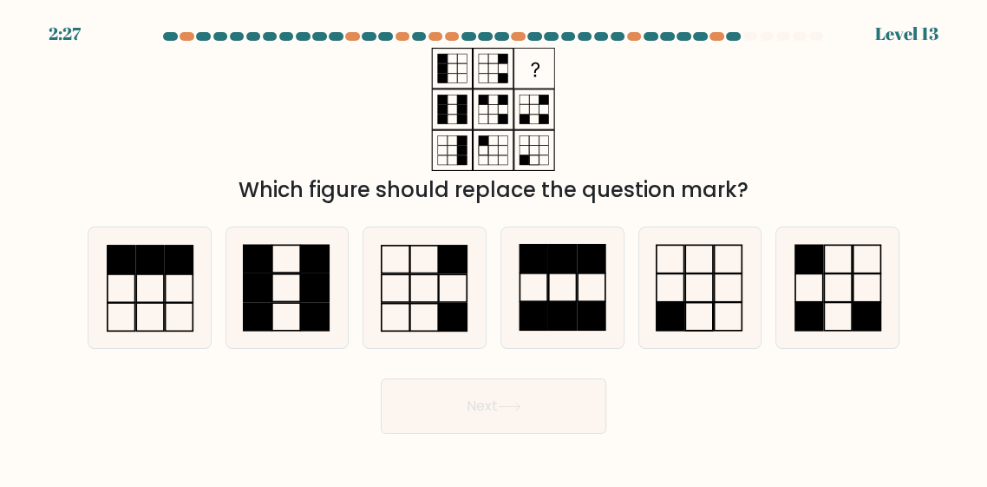
click at [535, 348] on icon at bounding box center [562, 287] width 121 height 121
click at [495, 248] on input "d." at bounding box center [494, 246] width 1 height 4
radio input "true"
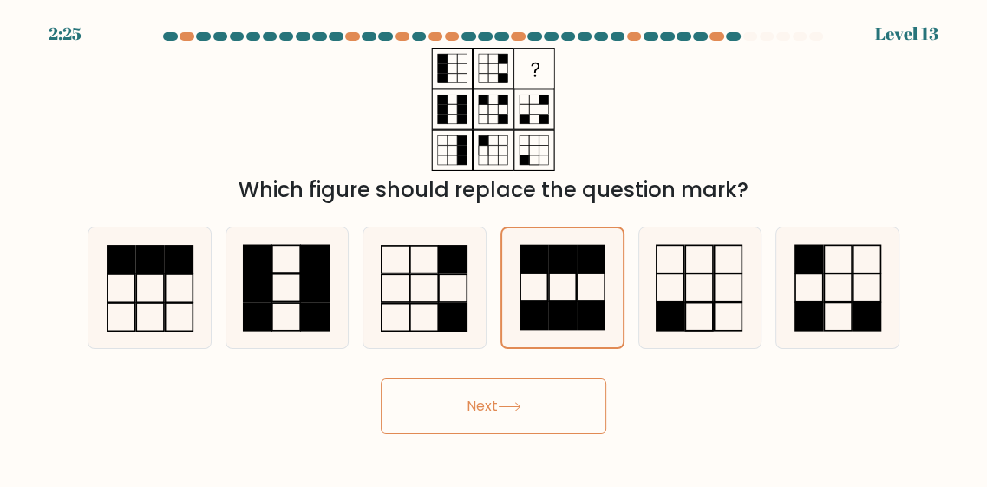
click at [469, 434] on button "Next" at bounding box center [494, 406] width 226 height 56
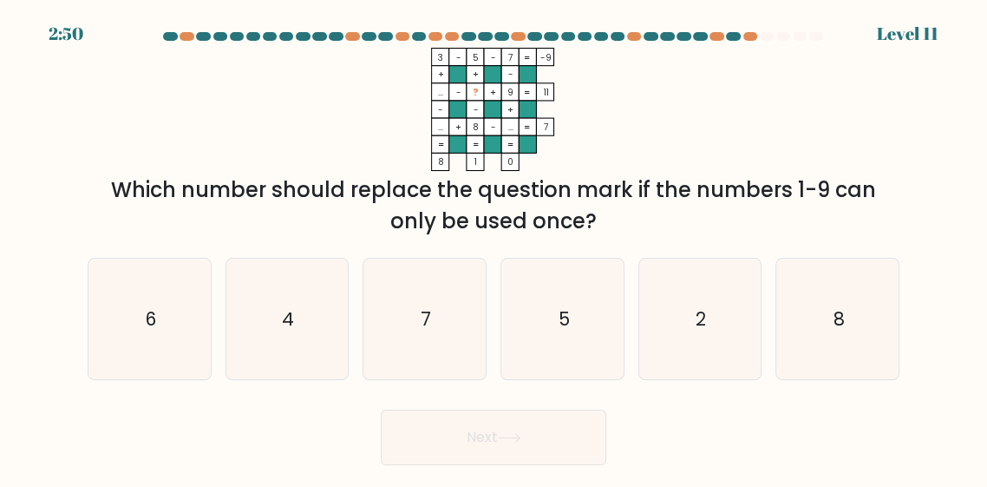
click at [302, 379] on icon "4" at bounding box center [286, 319] width 121 height 121
click at [494, 248] on input "b. 4" at bounding box center [494, 246] width 1 height 4
radio input "true"
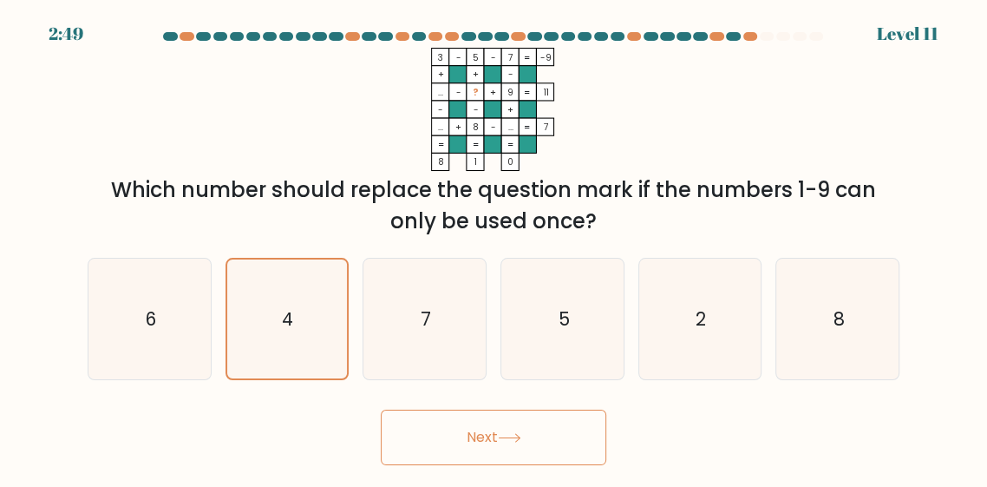
click at [482, 465] on button "Next" at bounding box center [494, 437] width 226 height 56
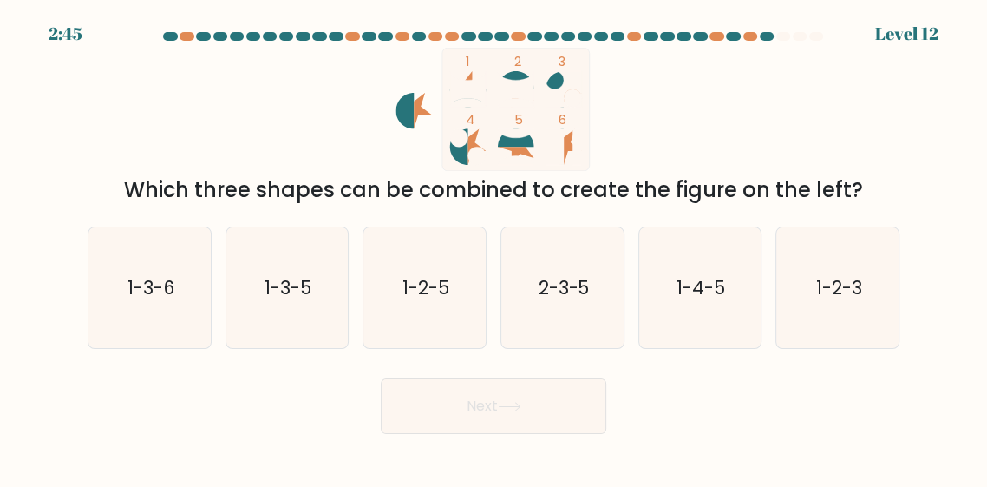
click at [428, 348] on icon "1-2-5" at bounding box center [424, 287] width 121 height 121
click at [494, 248] on input "c. 1-2-5" at bounding box center [494, 246] width 1 height 4
radio input "true"
click at [452, 434] on button "Next" at bounding box center [494, 406] width 226 height 56
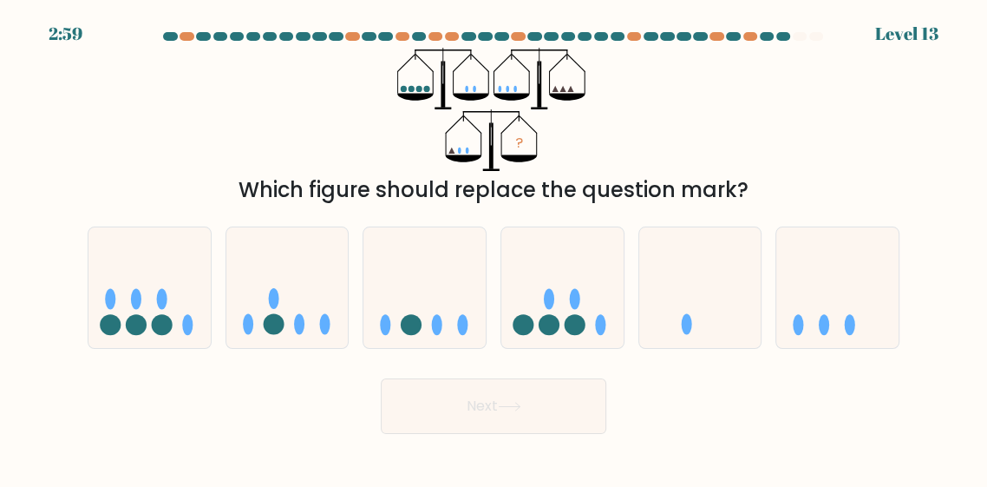
click at [578, 335] on circle at bounding box center [574, 324] width 21 height 21
click at [495, 248] on input "d." at bounding box center [494, 246] width 1 height 4
radio input "true"
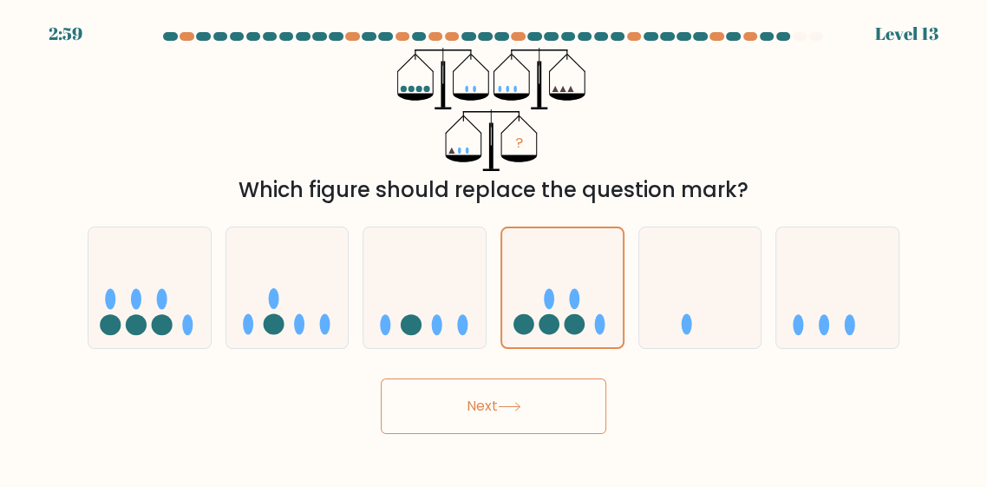
click at [532, 431] on button "Next" at bounding box center [494, 406] width 226 height 56
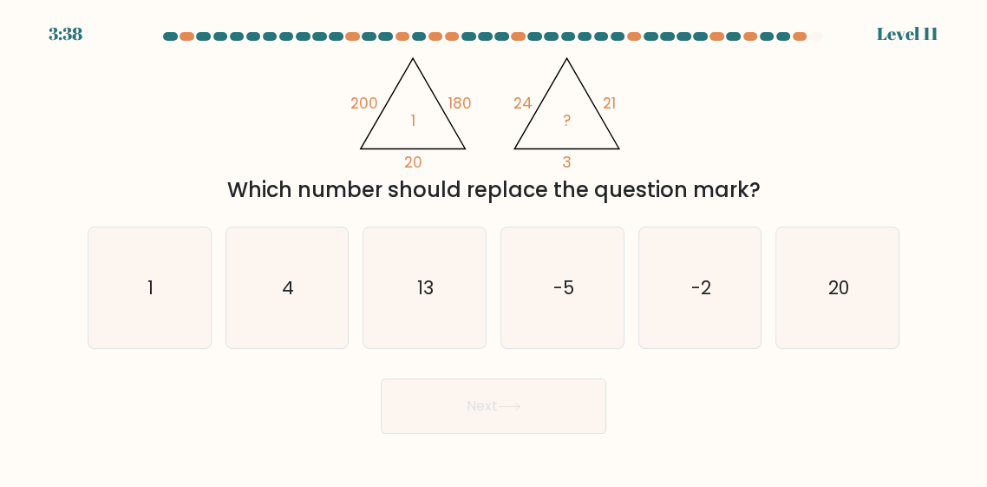
click at [502, 341] on icon "-5" at bounding box center [562, 287] width 121 height 121
click at [495, 248] on input "d. -5" at bounding box center [494, 246] width 1 height 4
radio input "true"
click at [423, 335] on icon "13" at bounding box center [424, 287] width 121 height 121
click at [494, 248] on input "c. 13" at bounding box center [494, 246] width 1 height 4
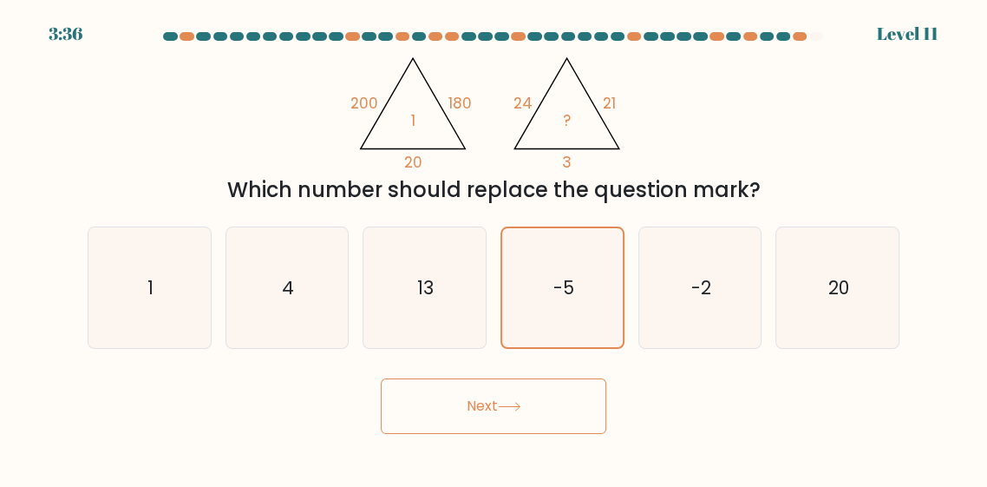
radio input "true"
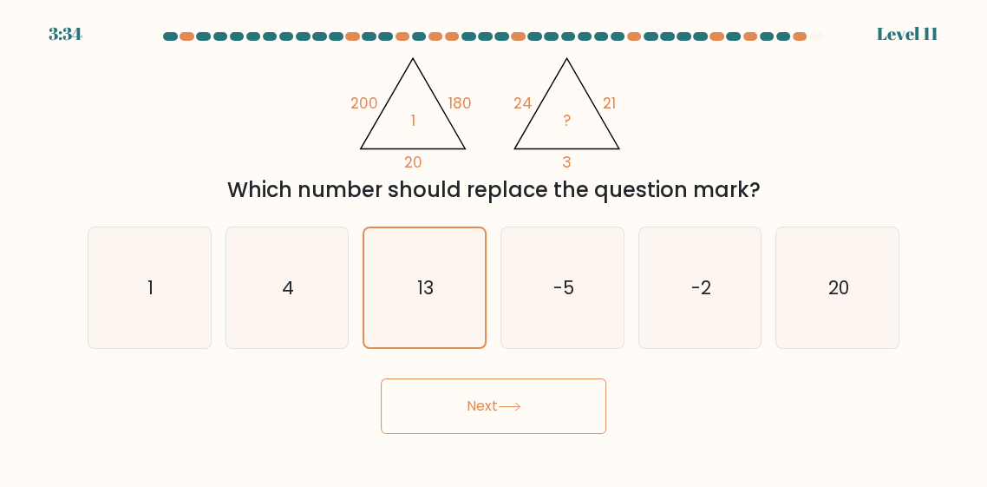
click at [295, 306] on icon "4" at bounding box center [286, 287] width 121 height 121
click at [494, 248] on input "b. 4" at bounding box center [494, 246] width 1 height 4
radio input "true"
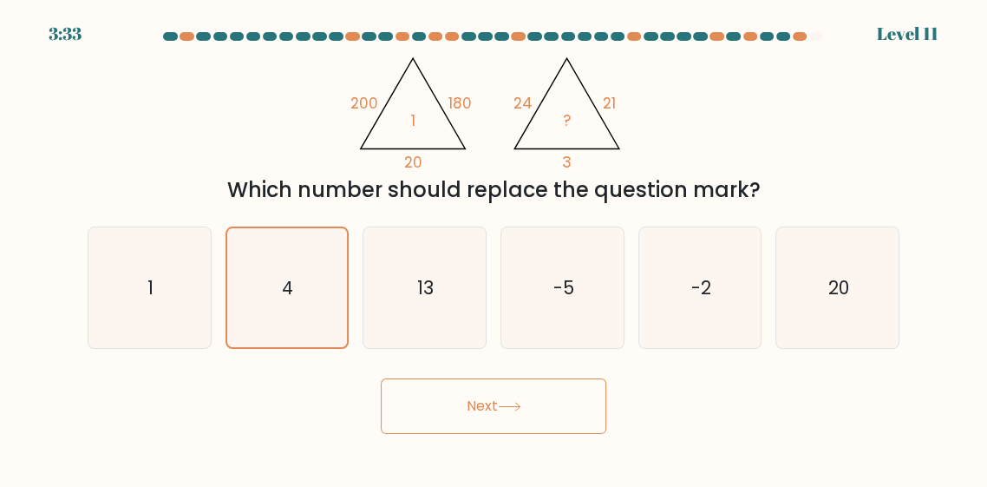
click at [463, 434] on button "Next" at bounding box center [494, 406] width 226 height 56
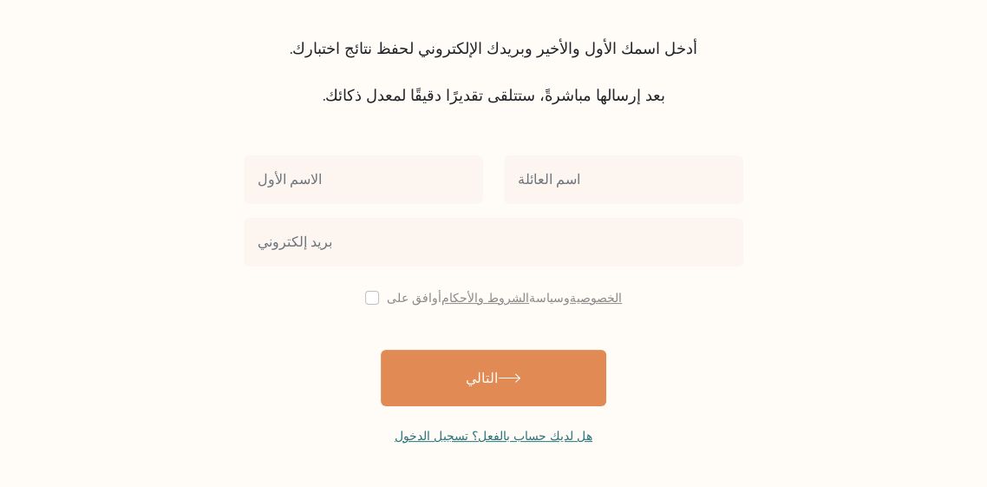
click at [424, 169] on input "text" at bounding box center [363, 179] width 239 height 49
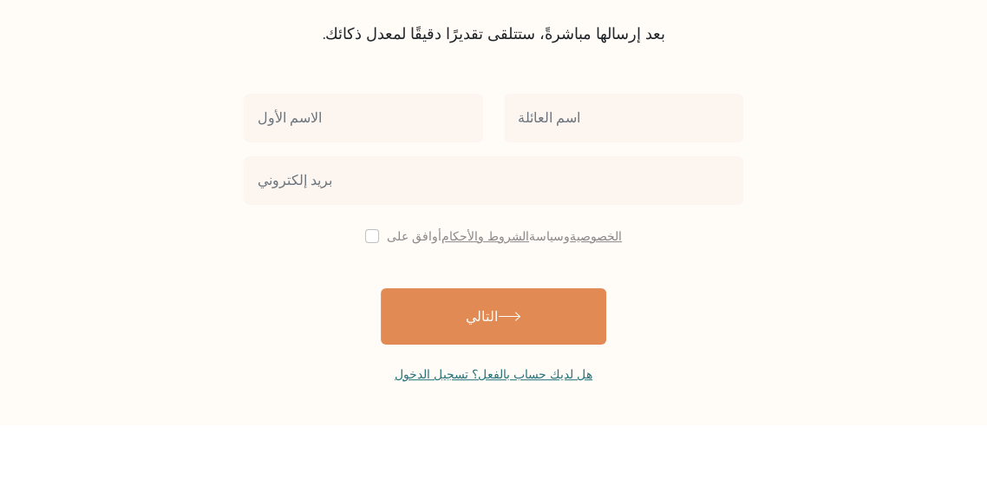
scroll to position [123, 0]
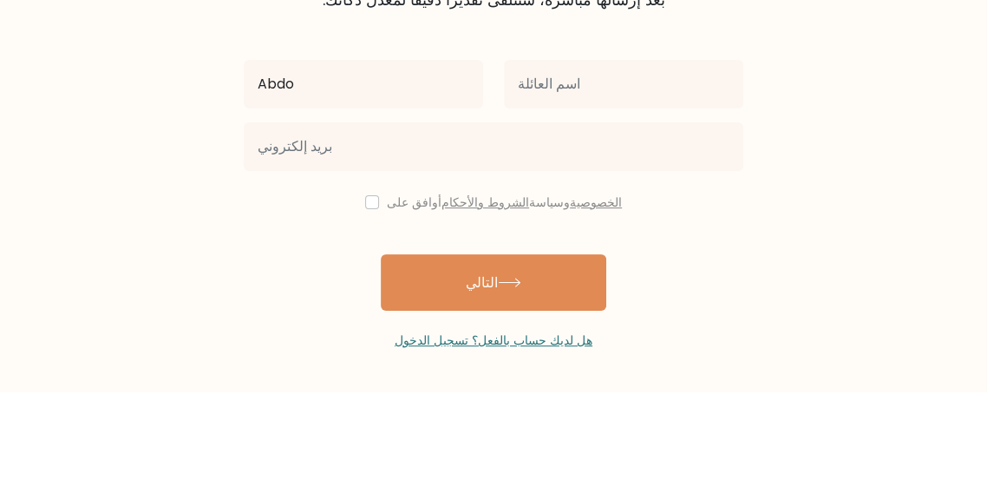
type input "Abdo"
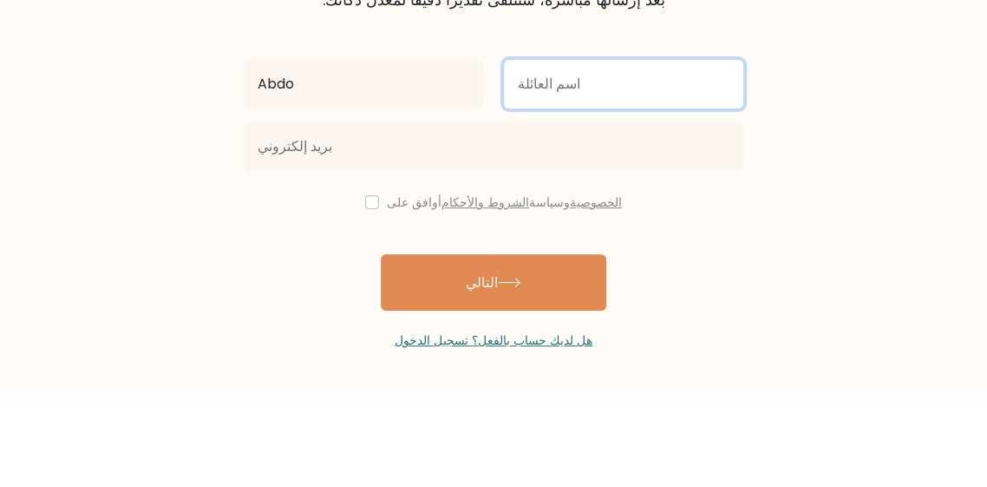
click at [573, 175] on input "text" at bounding box center [623, 179] width 239 height 49
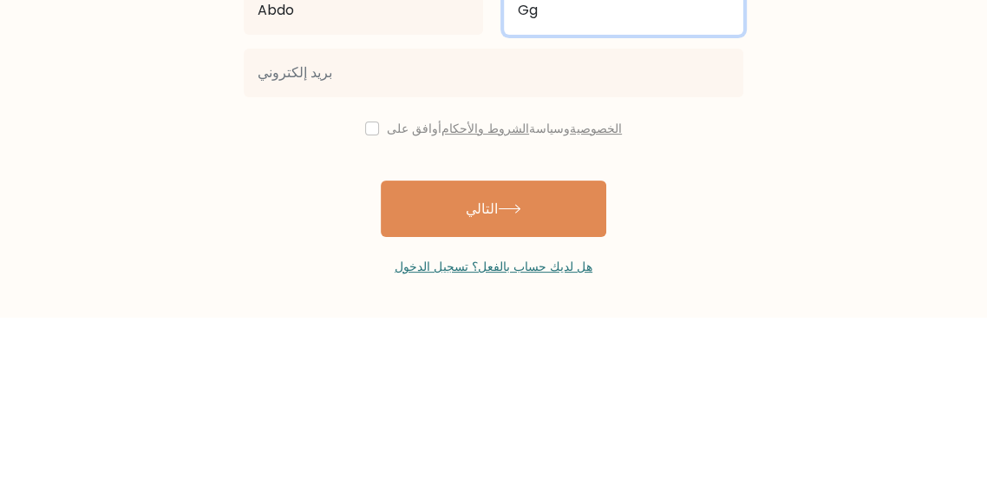
type input "Gg"
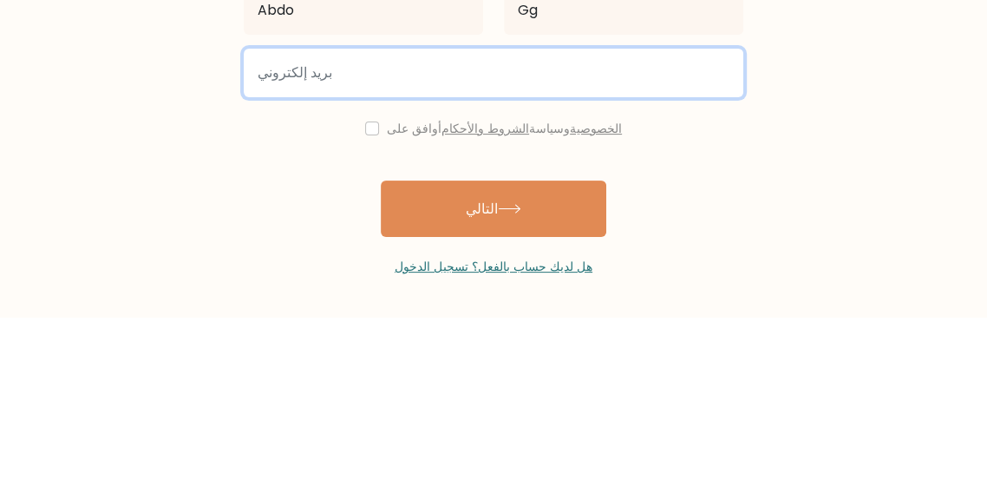
click at [443, 248] on input "email" at bounding box center [494, 242] width 500 height 49
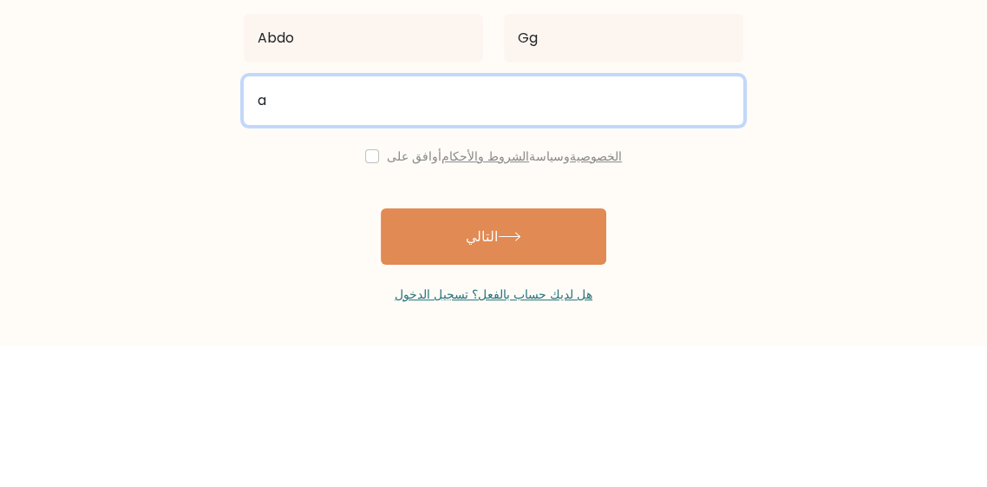
type input "abdoxbox2020@gmail.com"
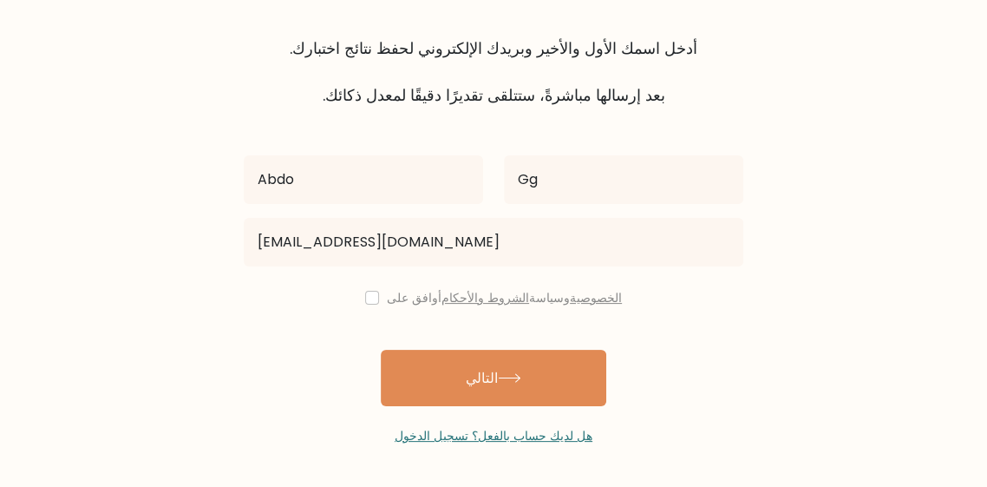
click at [375, 314] on div "Abdo Gg abdoxbox2020@gmail.com أوافق على الشروط والأحكام وسياسة الخصوصية التالي…" at bounding box center [493, 276] width 521 height 338
click at [379, 301] on input "checkbox" at bounding box center [372, 298] width 14 height 14
checkbox input "true"
click at [455, 401] on button "التالي" at bounding box center [494, 378] width 226 height 56
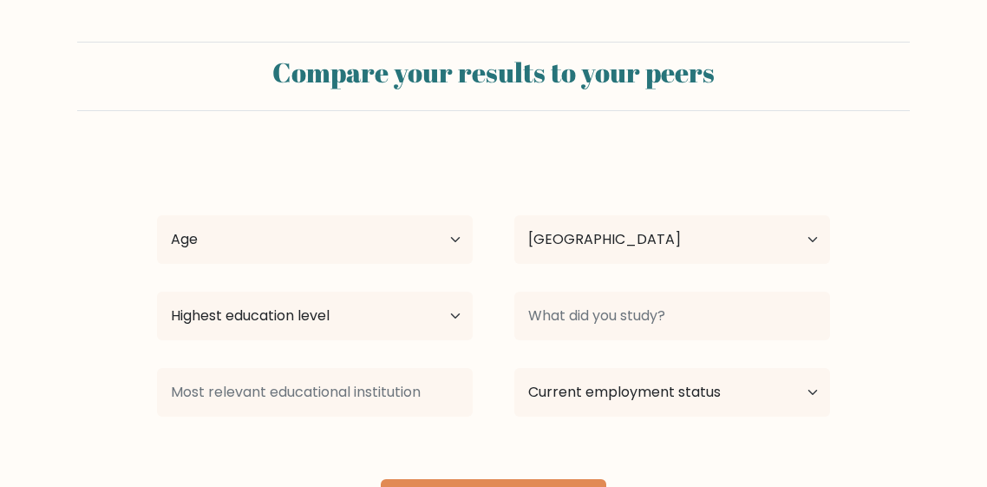
select select "EG"
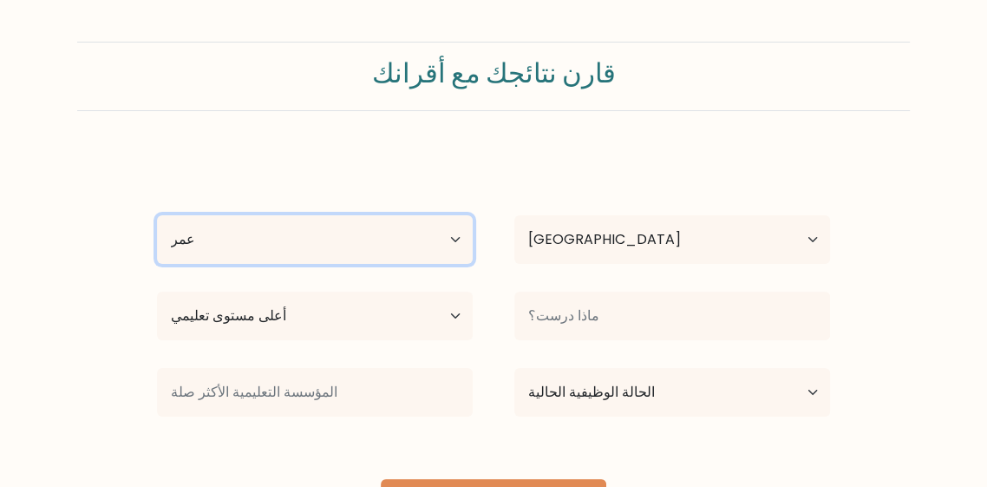
click at [351, 260] on select "[PERSON_NAME] [DATE] 18-24 سنة 25-34 سنة 35-44 سنة 45-54 سنة 55-64 سنة 65 سنة و…" at bounding box center [315, 239] width 316 height 49
click at [157, 215] on select "[PERSON_NAME] [DATE] 18-24 سنة 25-34 سنة 35-44 سنة 45-54 سنة 55-64 سنة 65 سنة و…" at bounding box center [315, 239] width 316 height 49
click at [416, 240] on select "[PERSON_NAME] [DATE] 18-24 سنة 25-34 سنة 35-44 سنة 45-54 سنة 55-64 سنة 65 سنة و…" at bounding box center [315, 239] width 316 height 49
click at [157, 215] on select "[PERSON_NAME] [DATE] 18-24 سنة 25-34 سنة 35-44 سنة 45-54 سنة 55-64 سنة 65 سنة و…" at bounding box center [315, 239] width 316 height 49
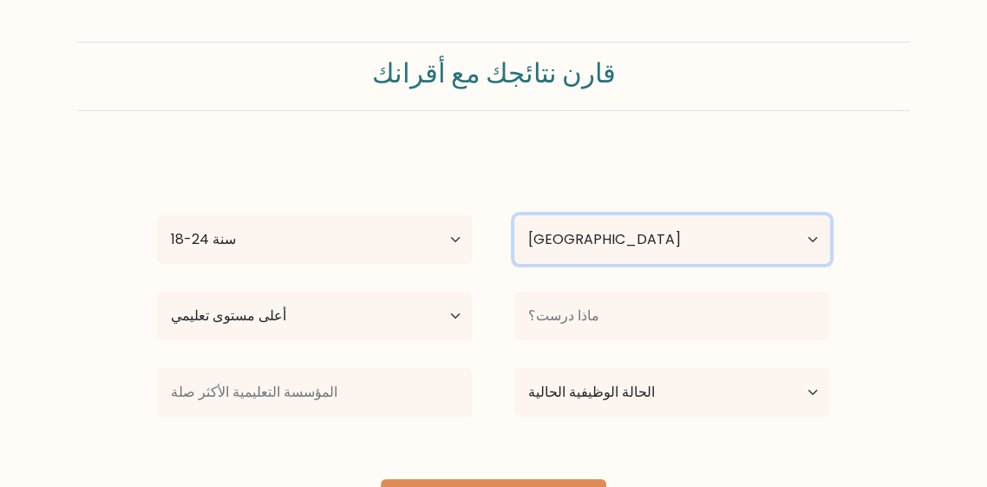
click at [608, 233] on select "دولة أفغانستان ألبانيا الجزائر ساموا الأمريكية أندورا أنغولا أنغيلا القارة القط…" at bounding box center [672, 239] width 316 height 49
click at [514, 215] on select "دولة أفغانستان ألبانيا الجزائر ساموا الأمريكية أندورا أنغولا أنغيلا القارة القط…" at bounding box center [672, 239] width 316 height 49
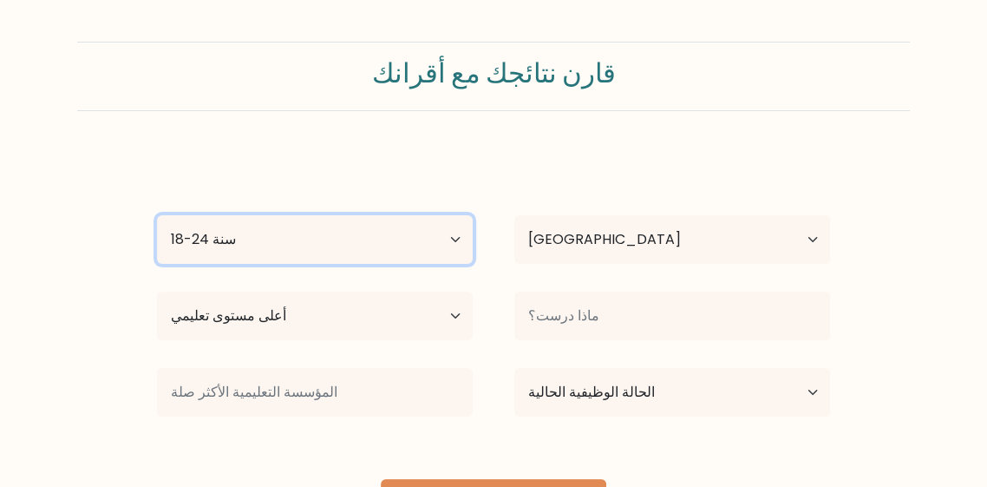
click at [428, 244] on select "عمر أقل من 18 سنة 18-24 سنة 25-34 سنة 35-44 سنة 45-54 سنة 55-64 سنة 65 سنة وما …" at bounding box center [315, 239] width 316 height 49
select select "min_18"
click at [157, 215] on select "عمر أقل من 18 سنة 18-24 سنة 25-34 سنة 35-44 سنة 45-54 سنة 55-64 سنة 65 سنة وما …" at bounding box center [315, 239] width 316 height 49
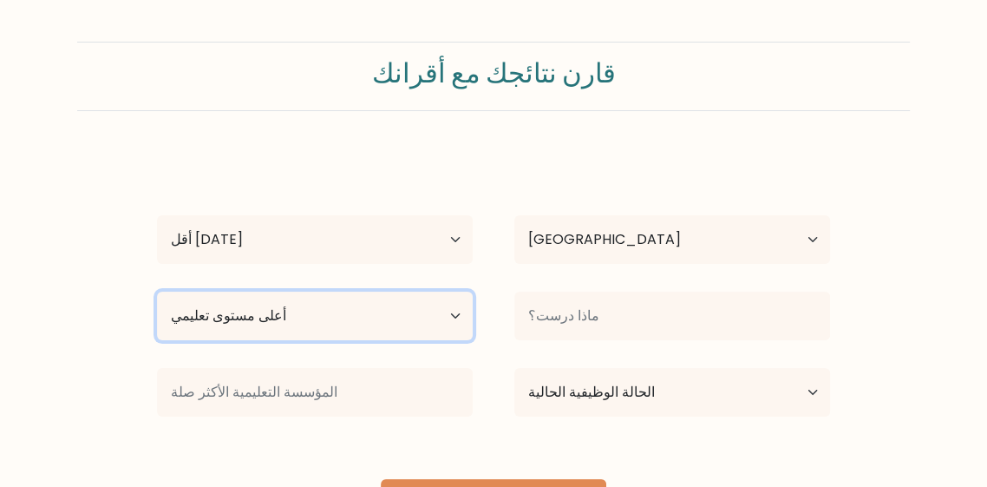
click at [265, 331] on select "أعلى مستوى تعليمي لا يوجد تعليم أساسي المرحلة الثانوية الدنيا المرحلة الثانوية …" at bounding box center [315, 316] width 316 height 49
select select "upper_secondary"
click at [157, 292] on select "أعلى مستوى تعليمي لا يوجد تعليم أساسي المرحلة الثانوية الدنيا المرحلة الثانوية …" at bounding box center [315, 316] width 316 height 49
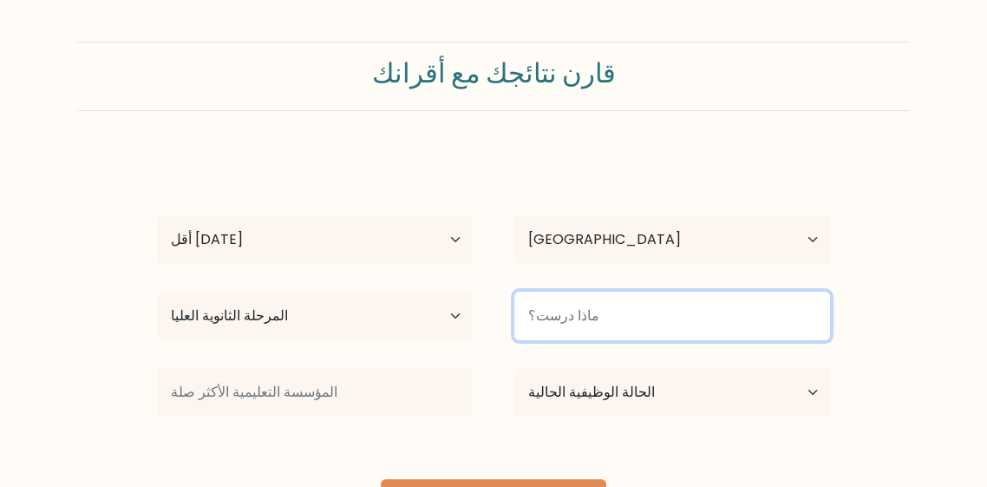
click at [592, 318] on input at bounding box center [672, 316] width 316 height 49
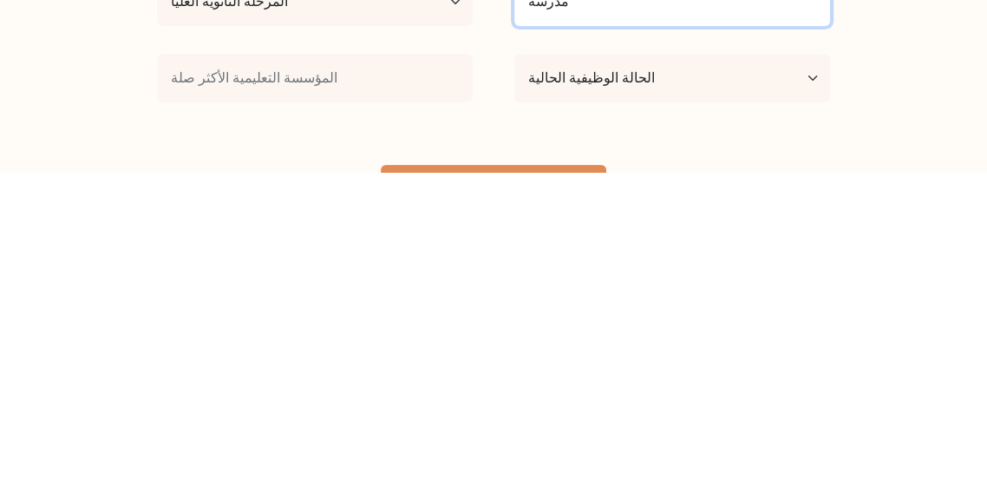
type input "مدرسة"
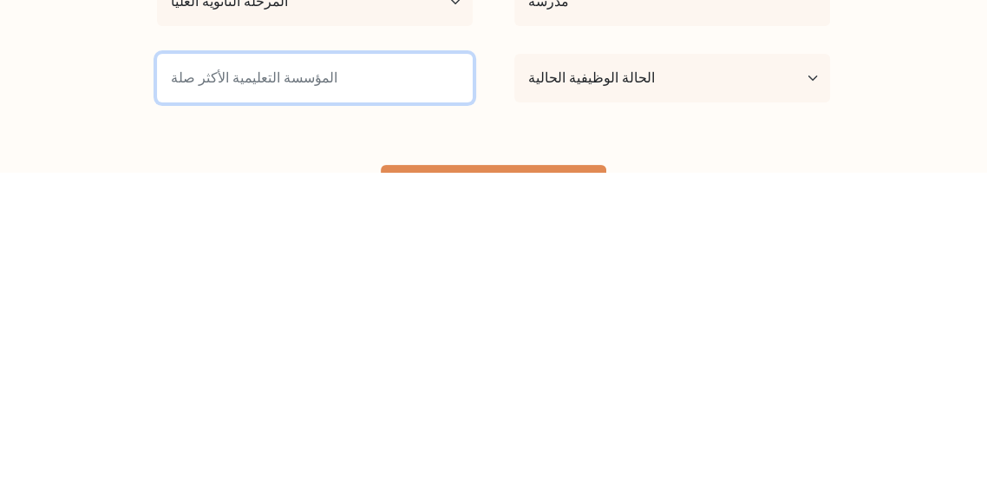
click at [373, 397] on input at bounding box center [315, 392] width 316 height 49
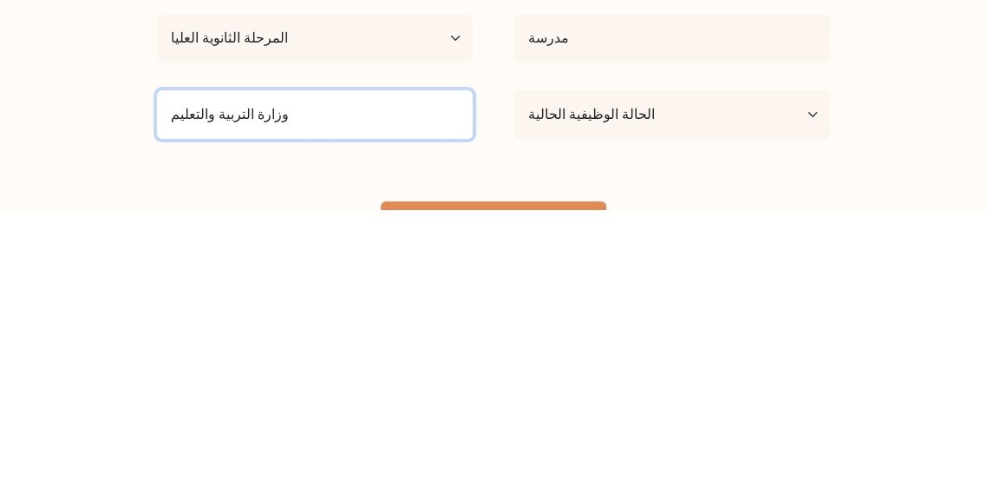
type input "وزارة التربية والتعليم"
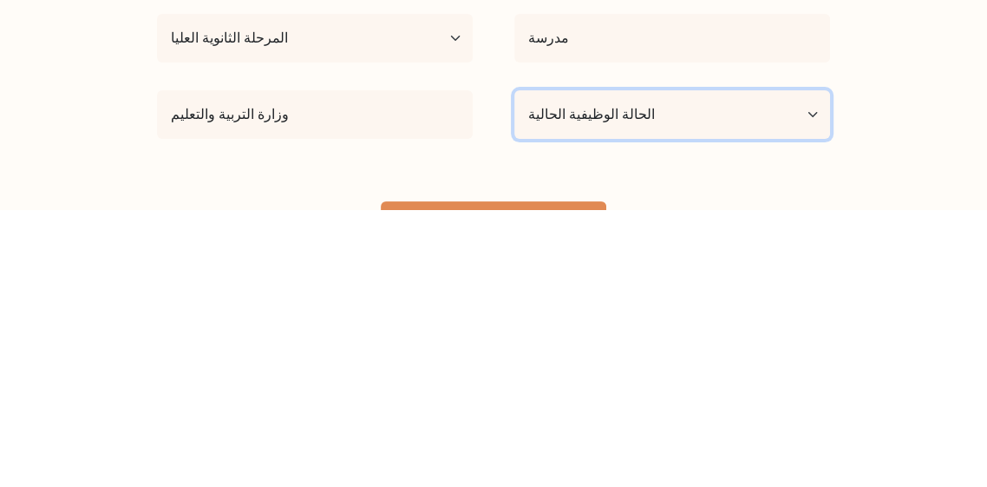
click at [647, 403] on select "الحالة الوظيفية الحالية موظف طالب متقاعد أخرى / أفضّل عدم الإجابة" at bounding box center [672, 392] width 316 height 49
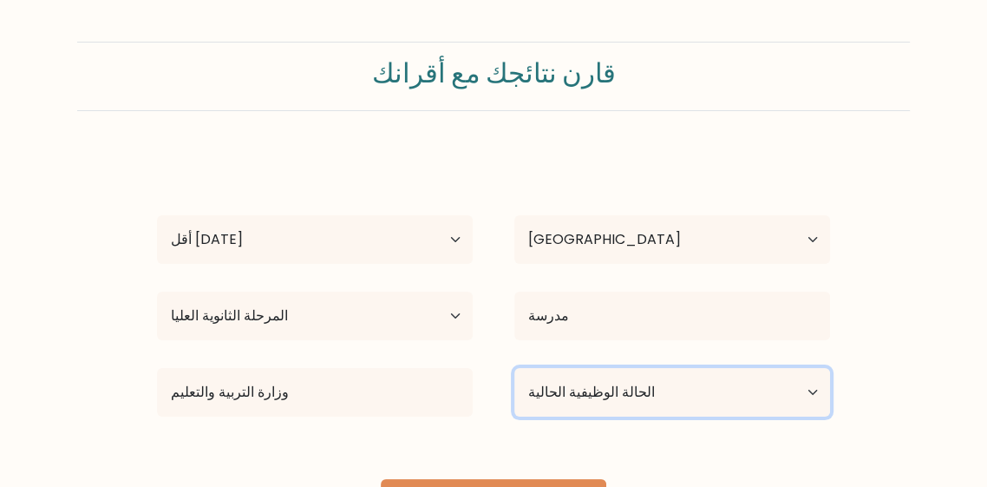
select select "student"
click at [514, 368] on select "الحالة الوظيفية الحالية موظف طالب متقاعد أخرى / أفضّل عدم الإجابة" at bounding box center [672, 392] width 316 height 49
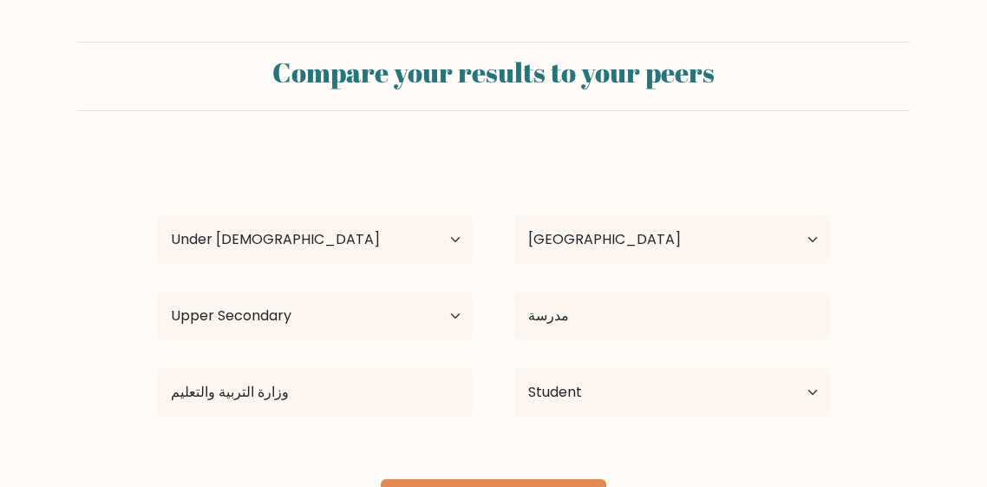
select select "min_18"
select select "EG"
select select "upper_secondary"
select select "student"
